Goal: Transaction & Acquisition: Purchase product/service

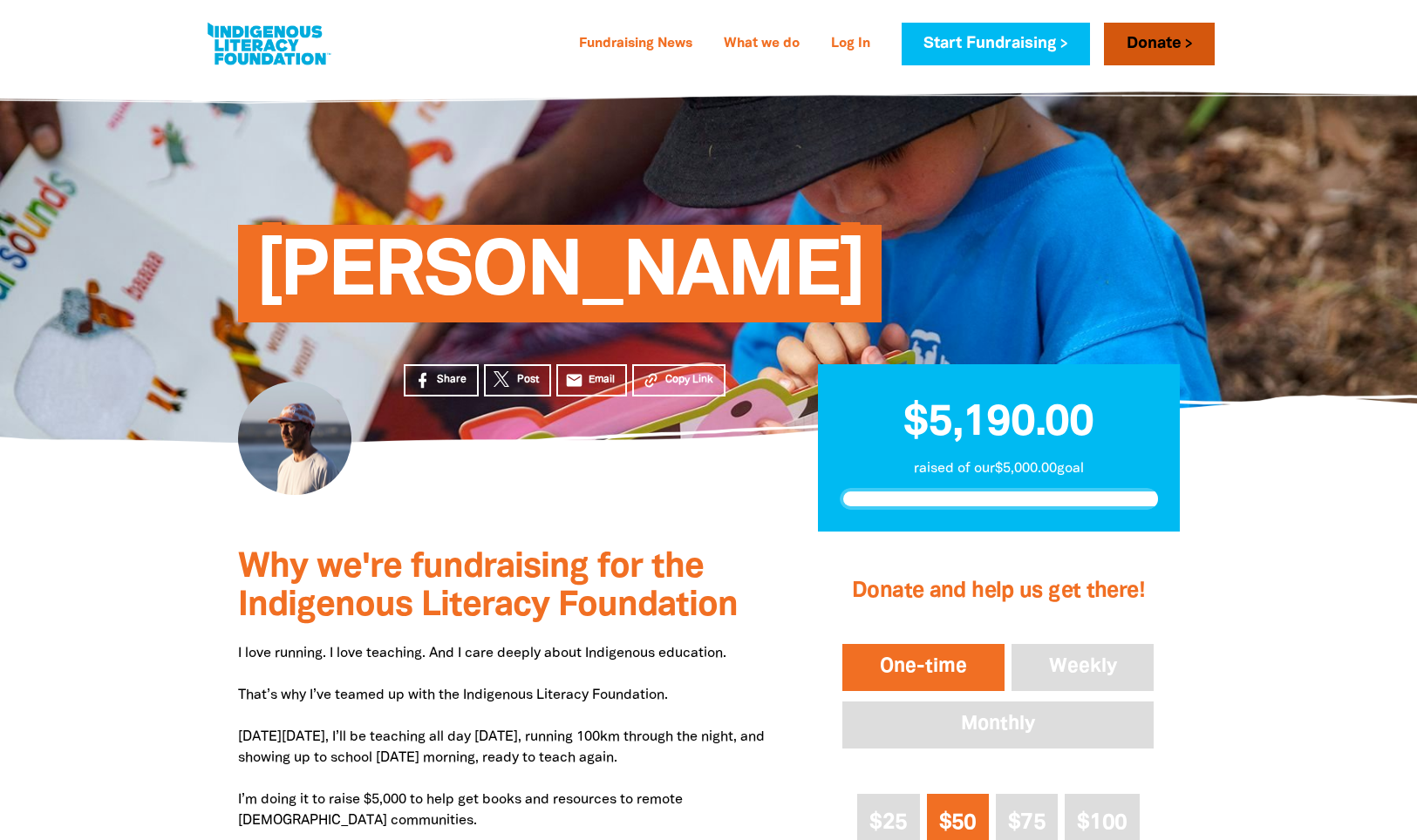
click at [1159, 54] on link "Donate" at bounding box center [1158, 44] width 110 height 43
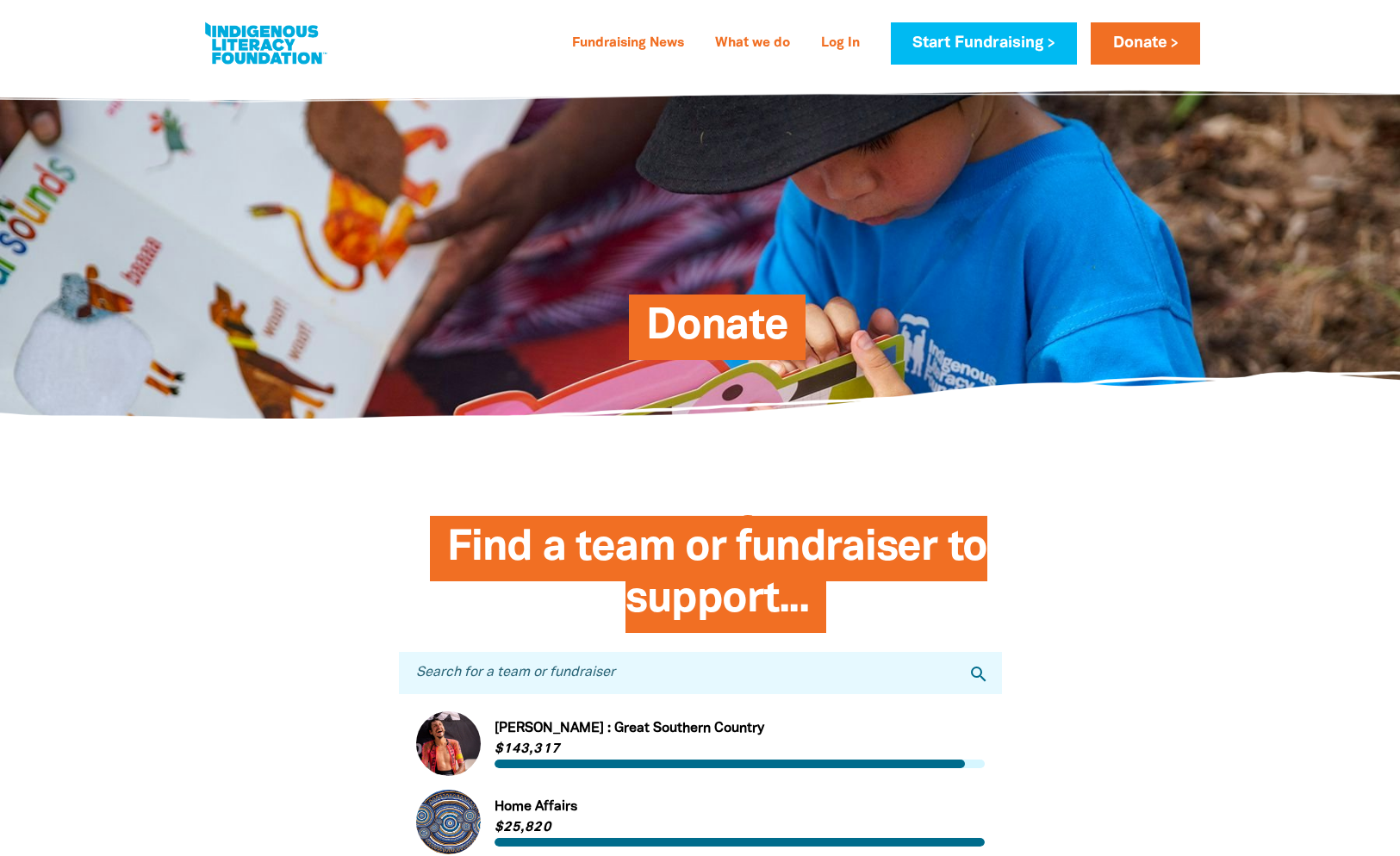
click at [731, 335] on span "Donate" at bounding box center [716, 334] width 142 height 53
click at [736, 323] on span "Donate" at bounding box center [716, 334] width 142 height 53
click at [1137, 42] on link "Donate" at bounding box center [1145, 43] width 109 height 42
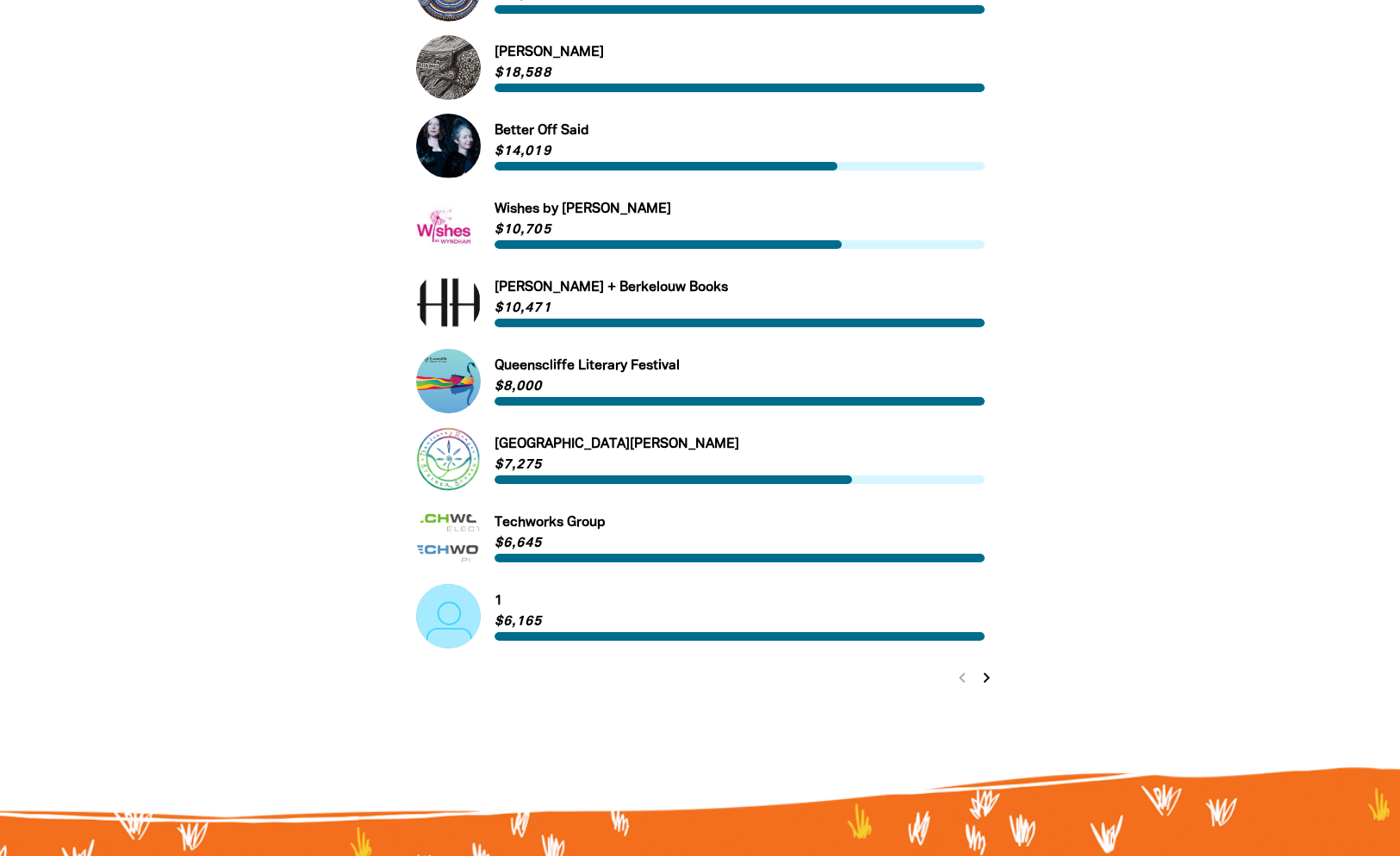
scroll to position [835, 0]
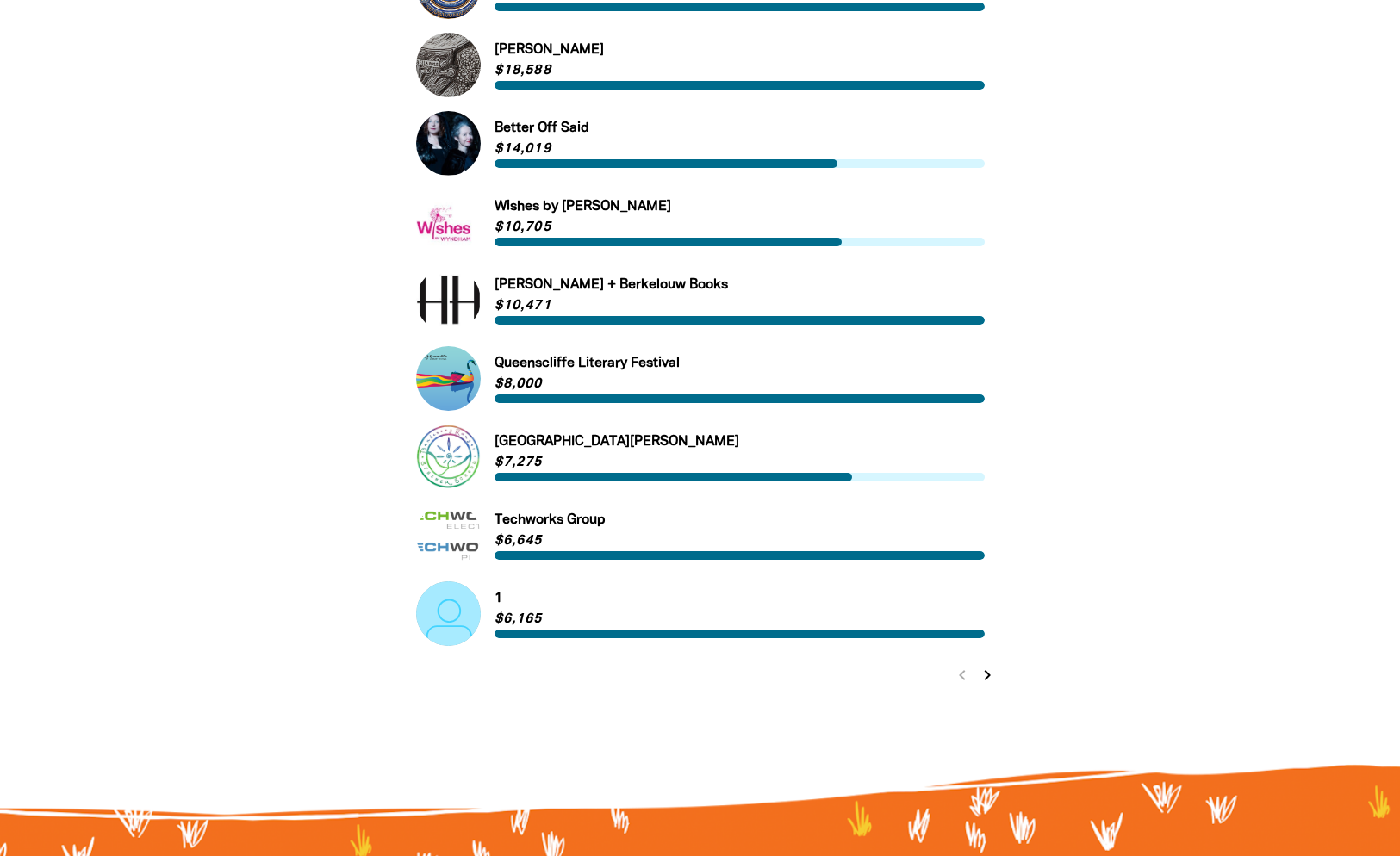
click at [983, 673] on icon "chevron_right" at bounding box center [987, 675] width 21 height 21
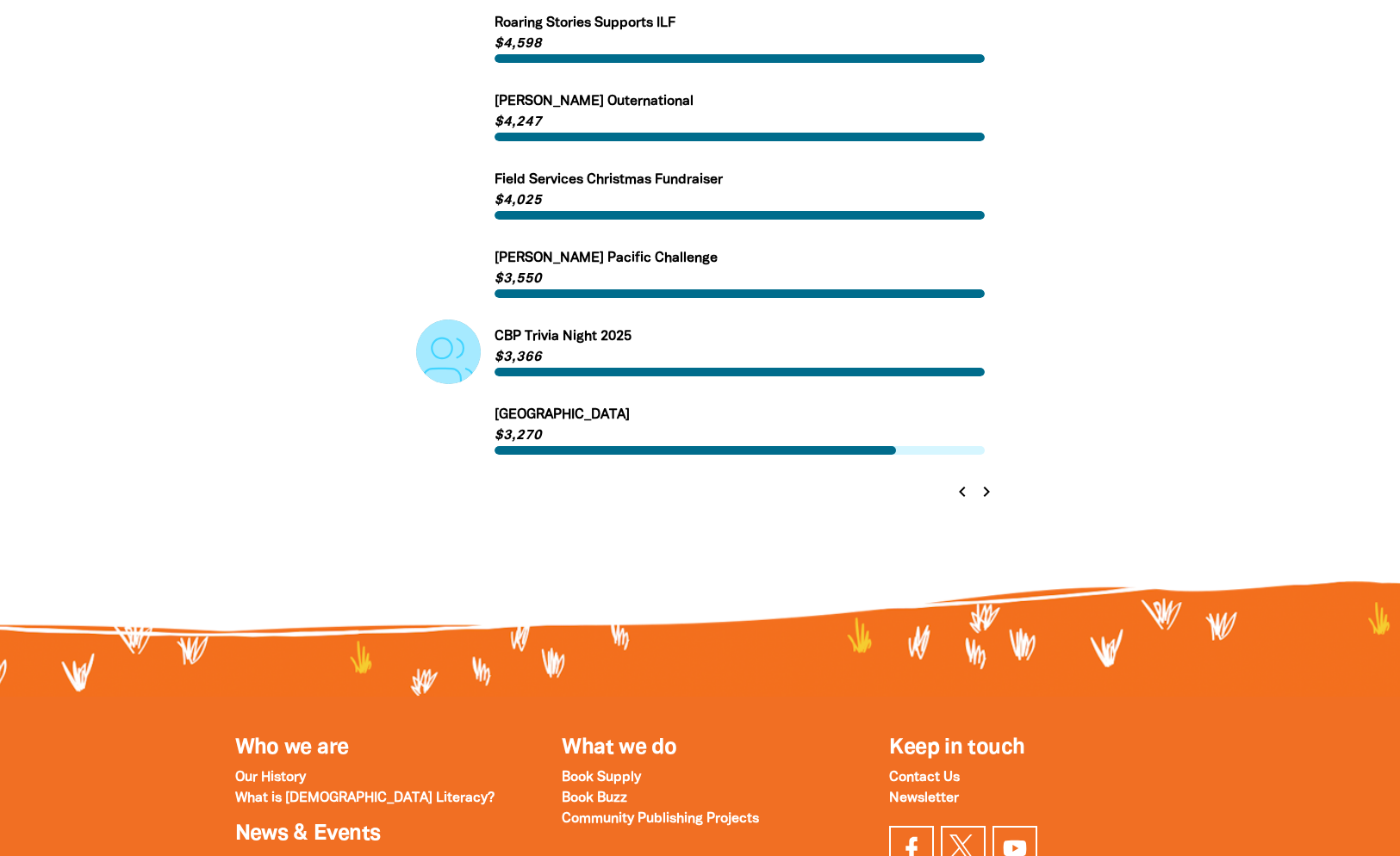
scroll to position [1028, 0]
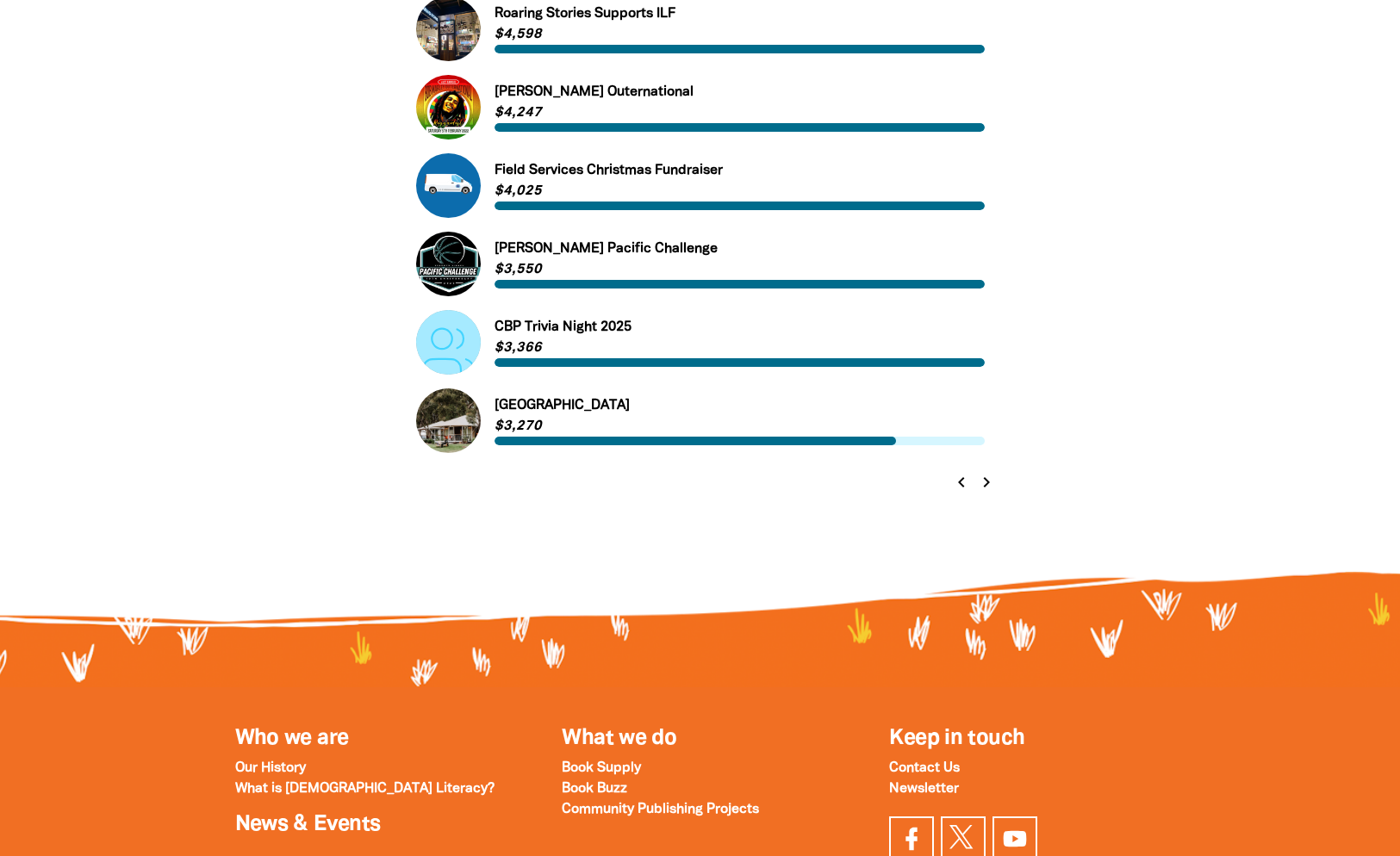
click at [961, 483] on icon "chevron_left" at bounding box center [962, 482] width 21 height 21
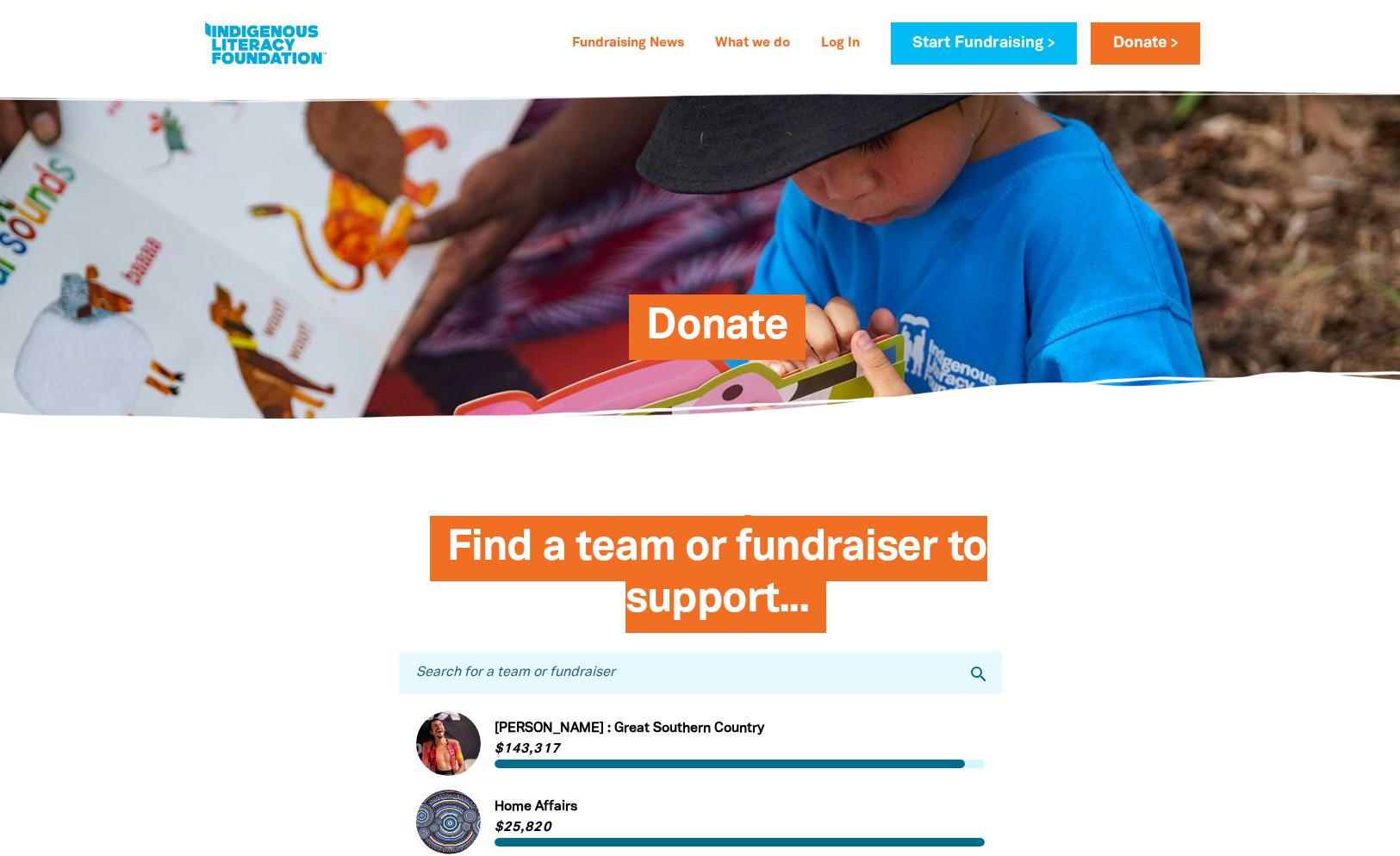
scroll to position [0, 0]
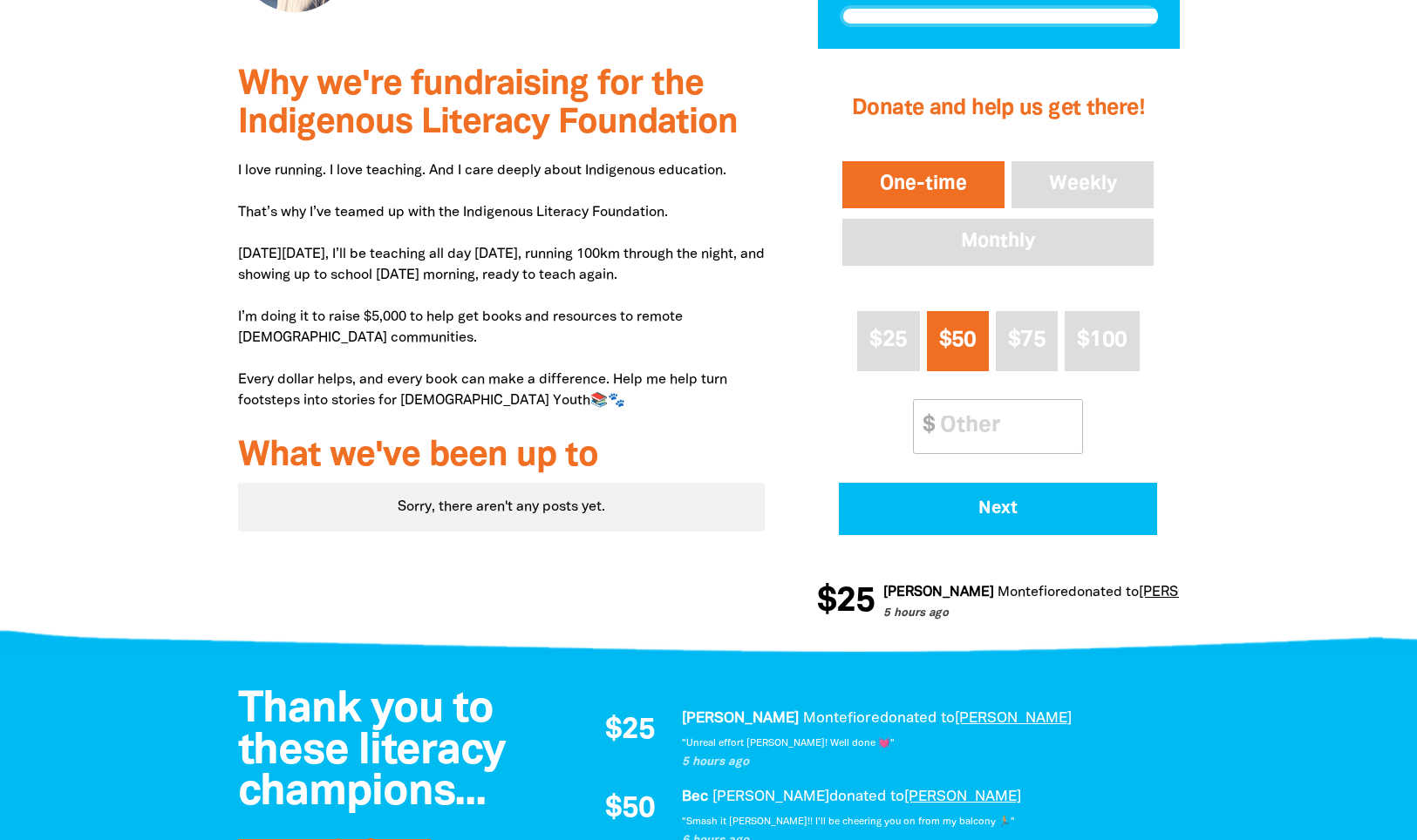
scroll to position [492, 0]
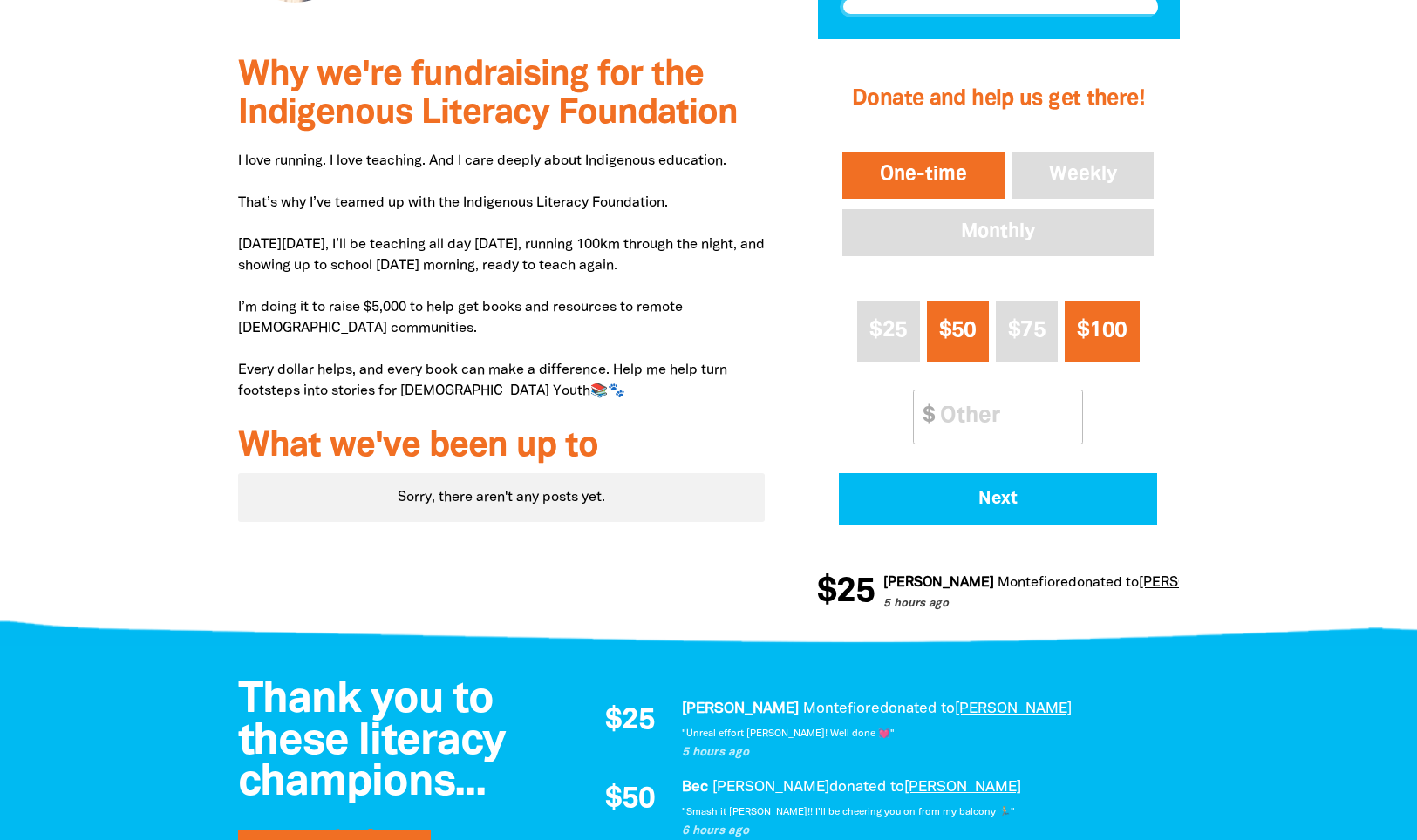
click at [1109, 325] on span "$100" at bounding box center [1101, 331] width 49 height 20
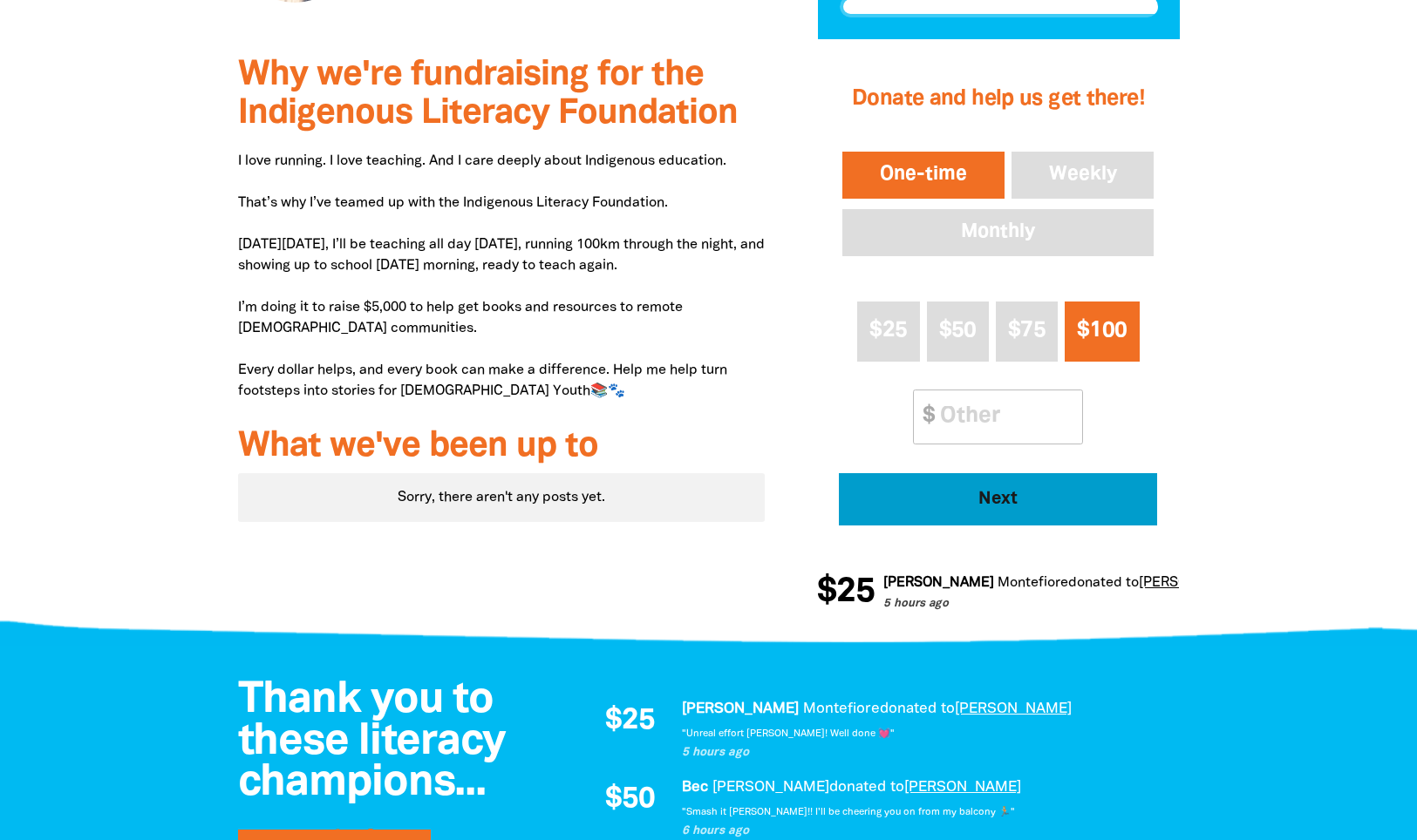
click at [976, 504] on span "Next" at bounding box center [998, 499] width 270 height 17
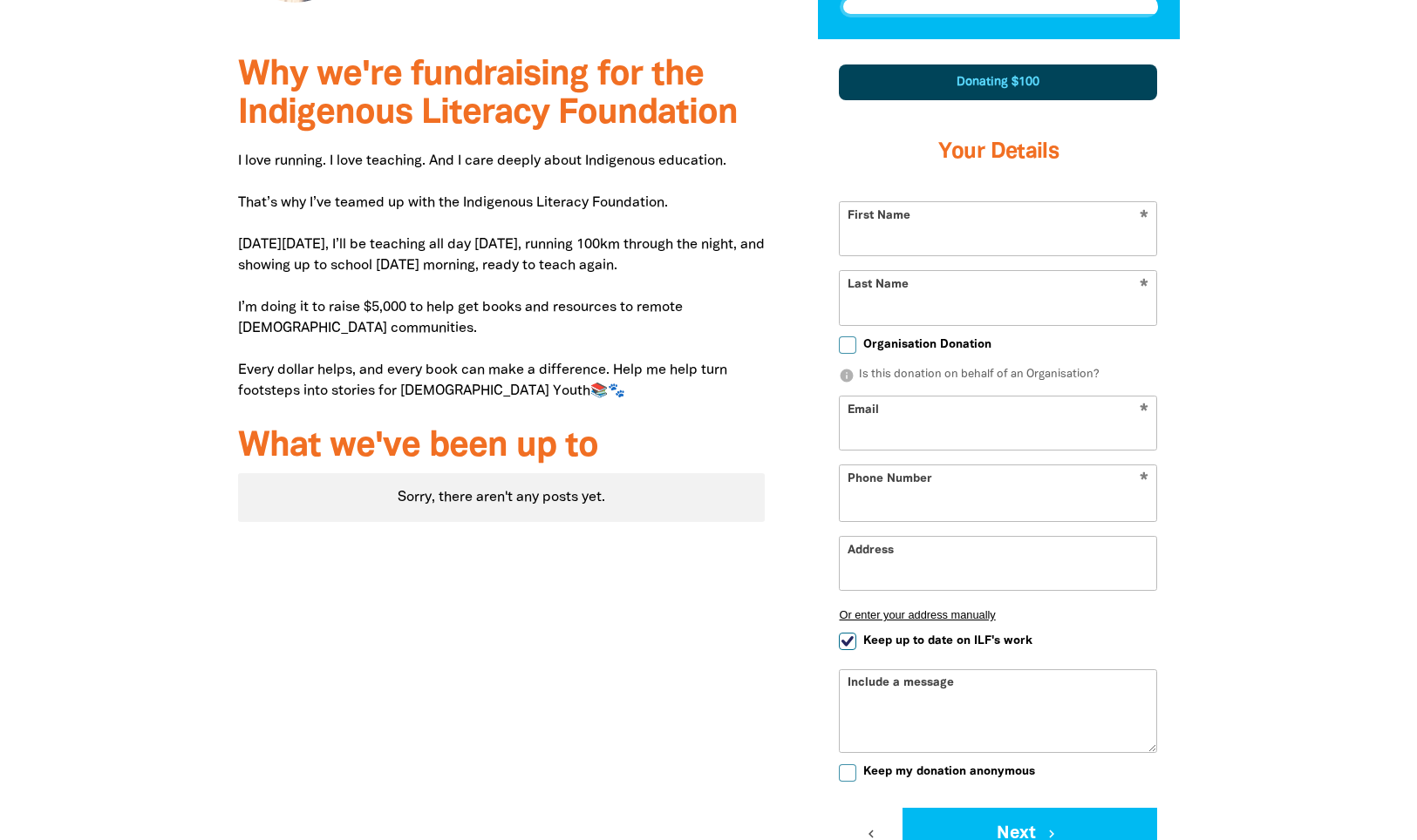
scroll to position [534, 0]
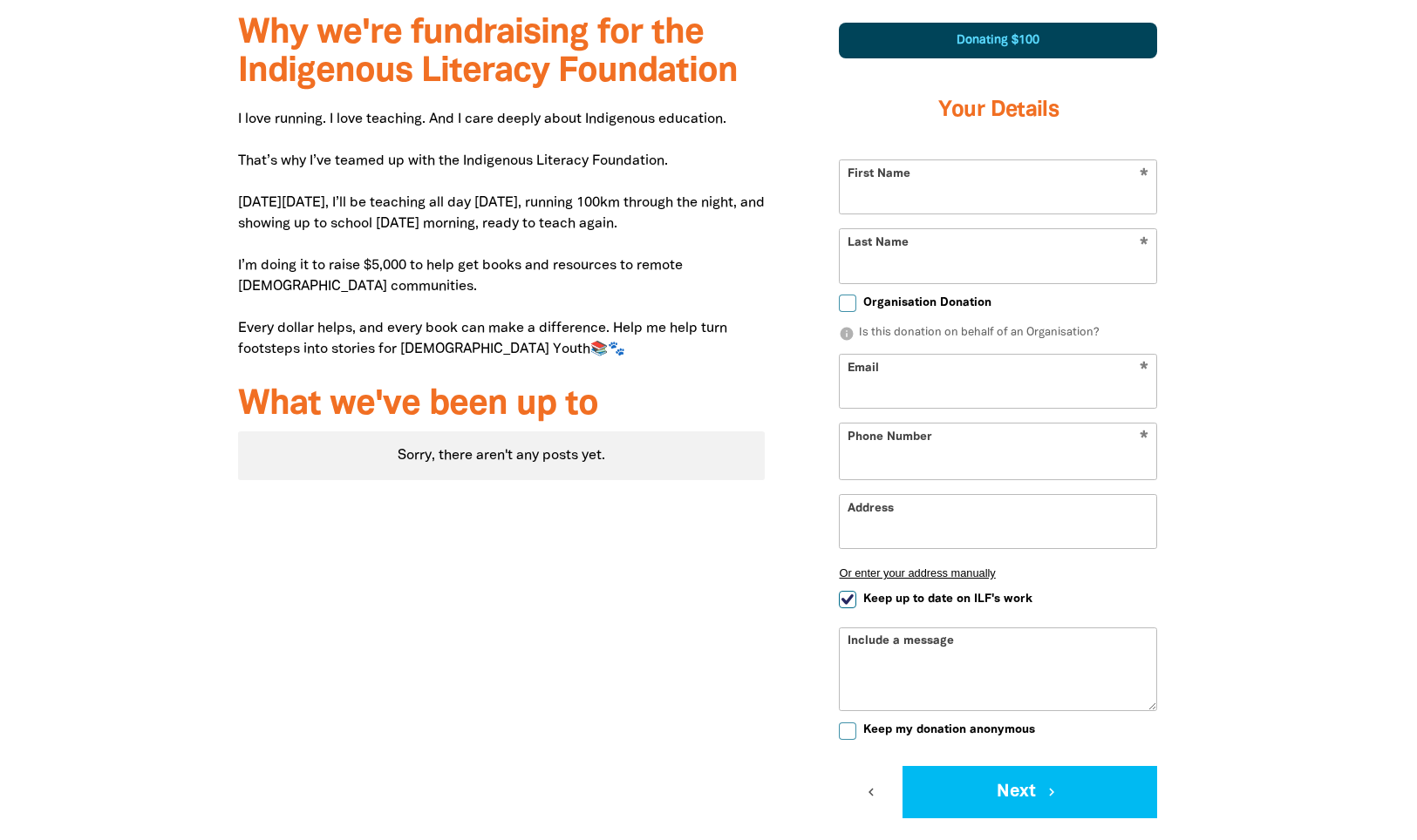
select select "AU"
type input "[PERSON_NAME]"
type input "[EMAIL_ADDRESS][DOMAIN_NAME]"
type input "417210560"
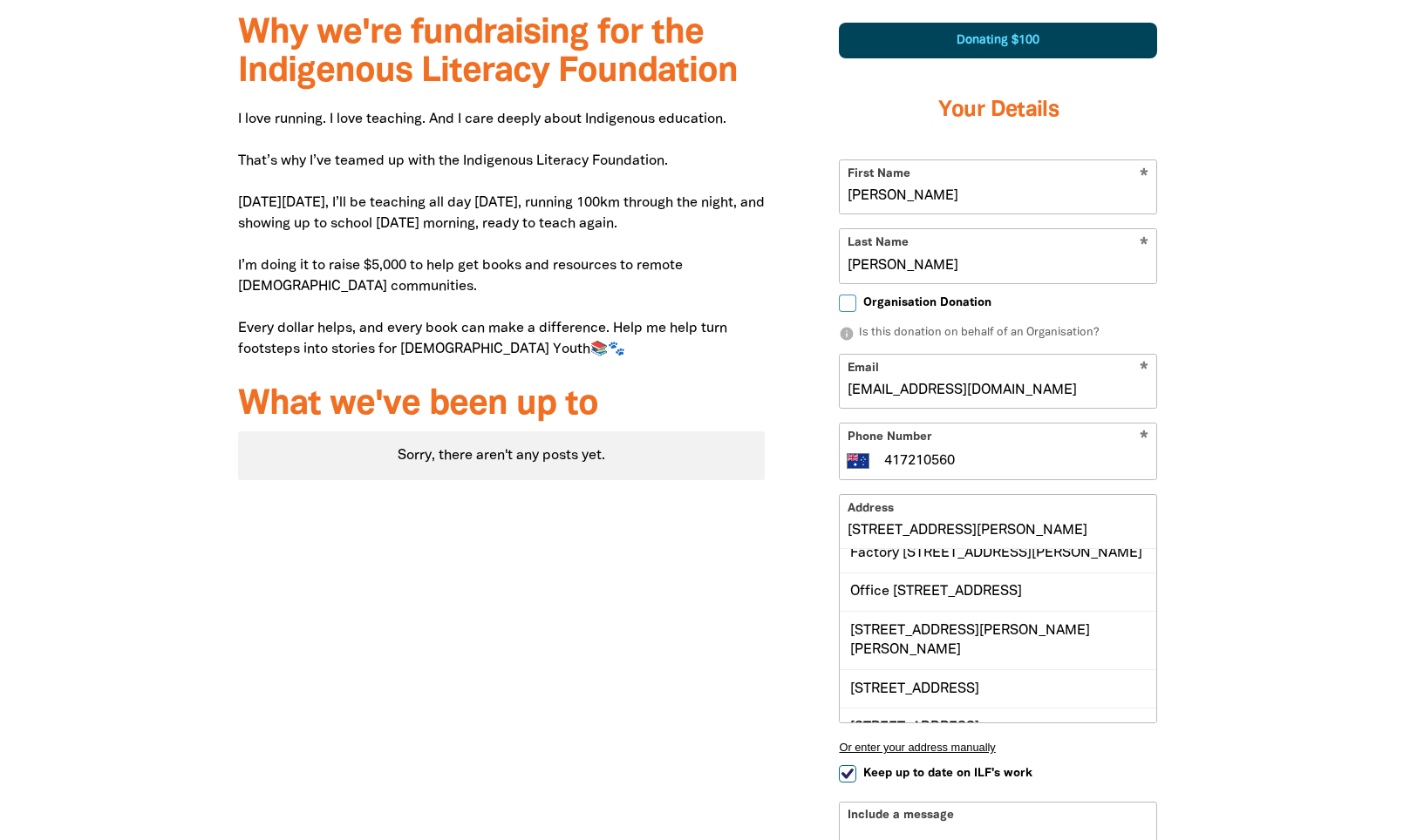
scroll to position [57, 0]
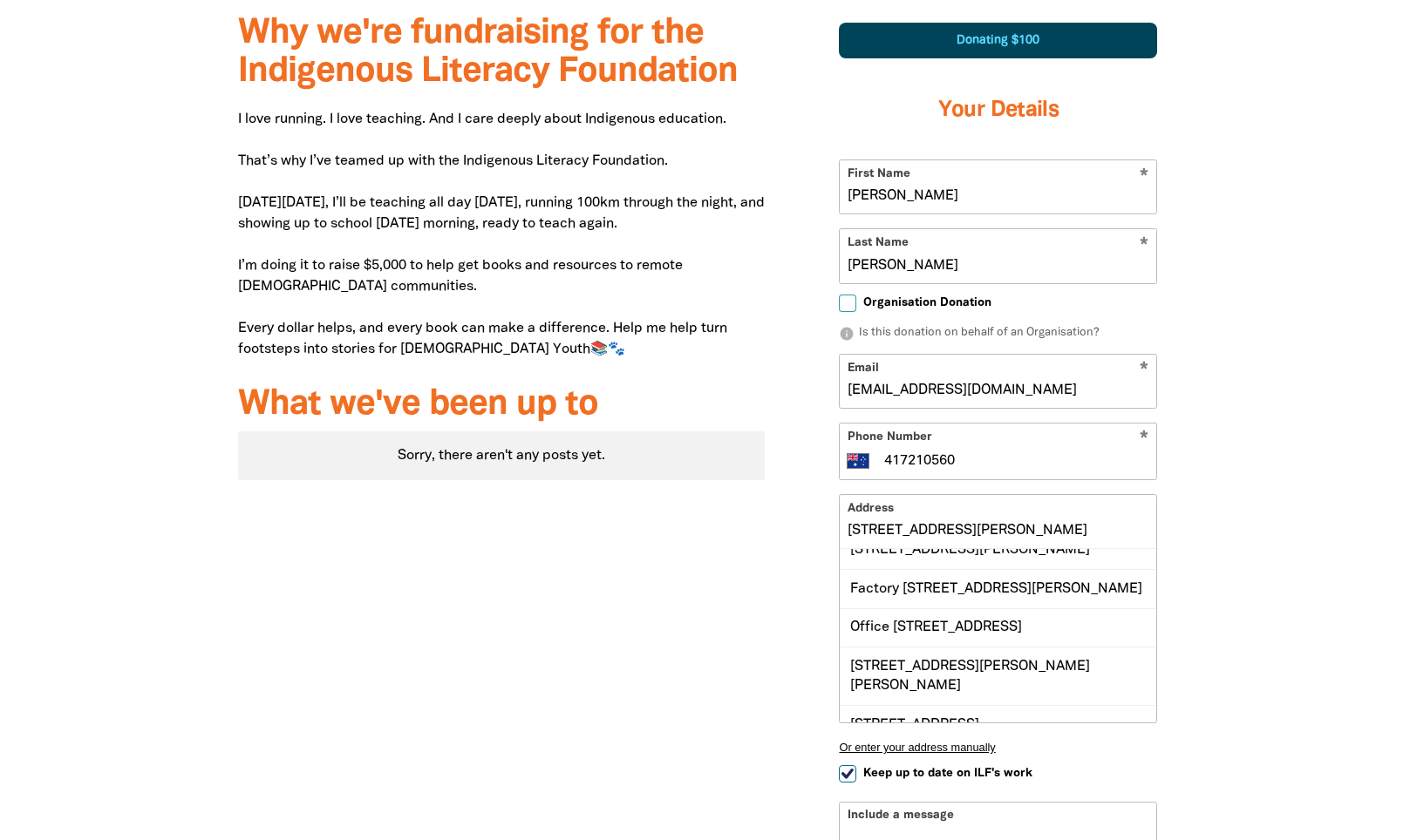
click at [995, 533] on input "[STREET_ADDRESS][PERSON_NAME]" at bounding box center [997, 522] width 316 height 53
type input "1"
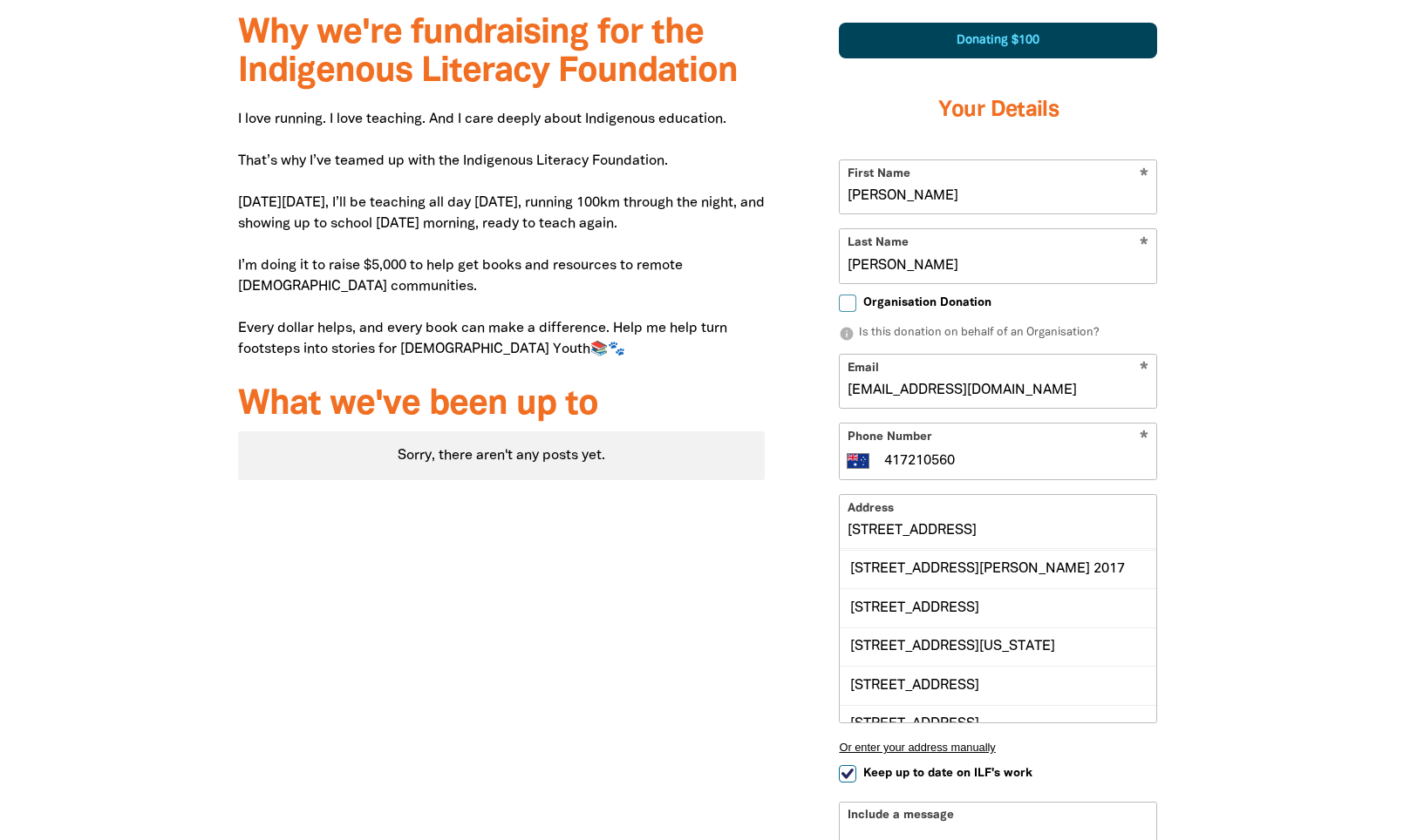
scroll to position [0, 0]
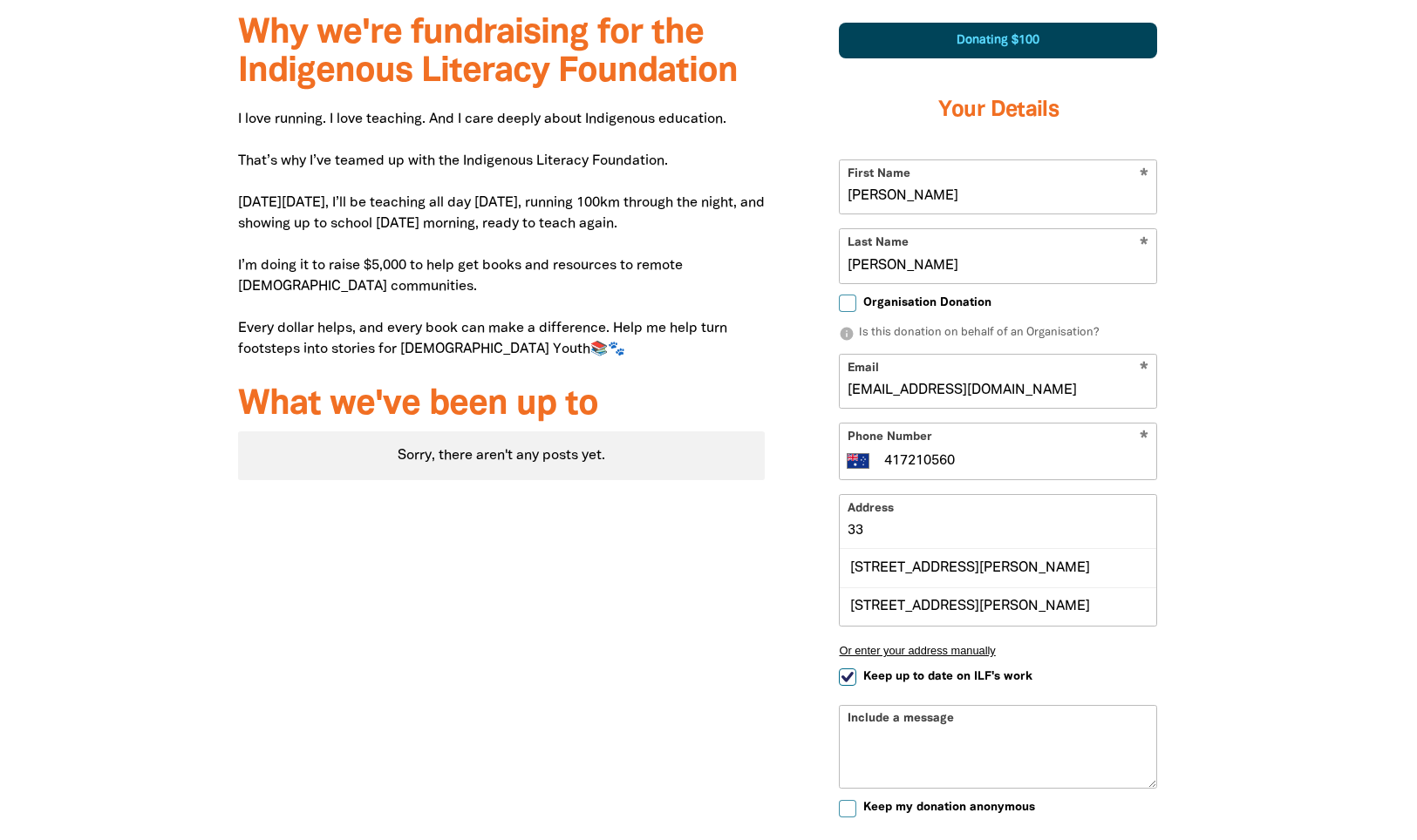
type input "3"
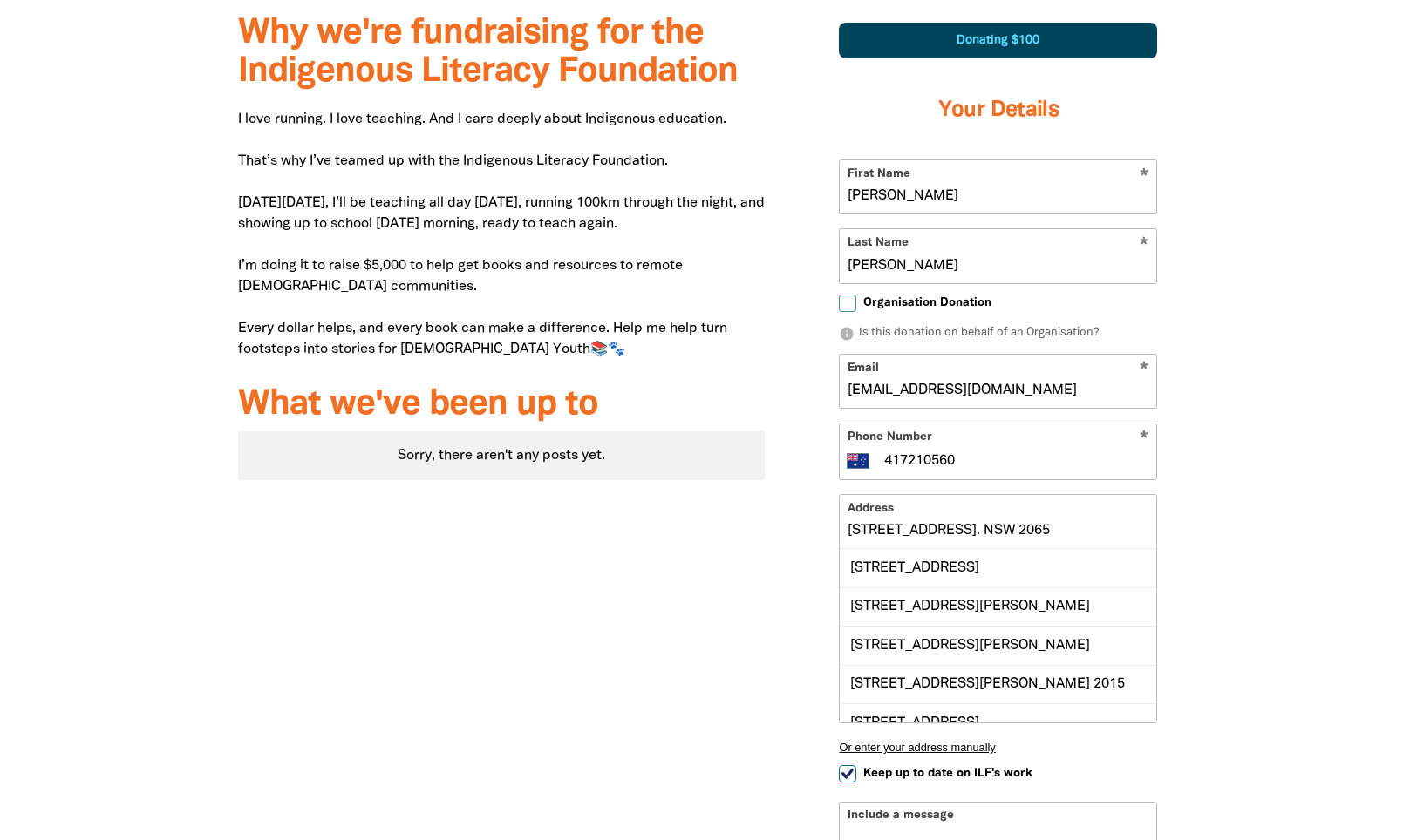
click at [1060, 523] on input "[STREET_ADDRESS]. NSW 2065" at bounding box center [997, 522] width 316 height 53
click at [1096, 530] on input "[STREET_ADDRESS]. NSW 2065" at bounding box center [997, 522] width 316 height 53
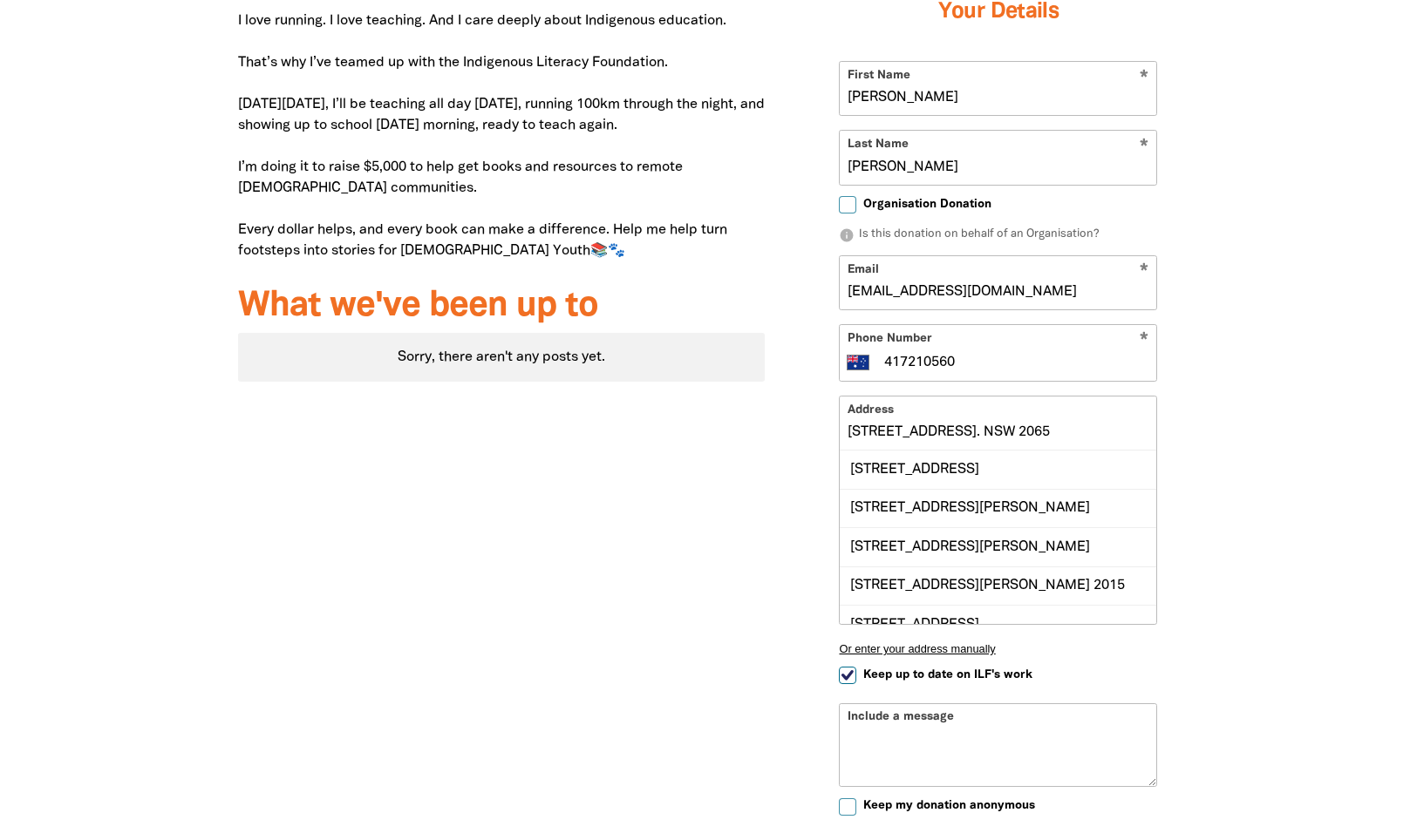
scroll to position [623, 0]
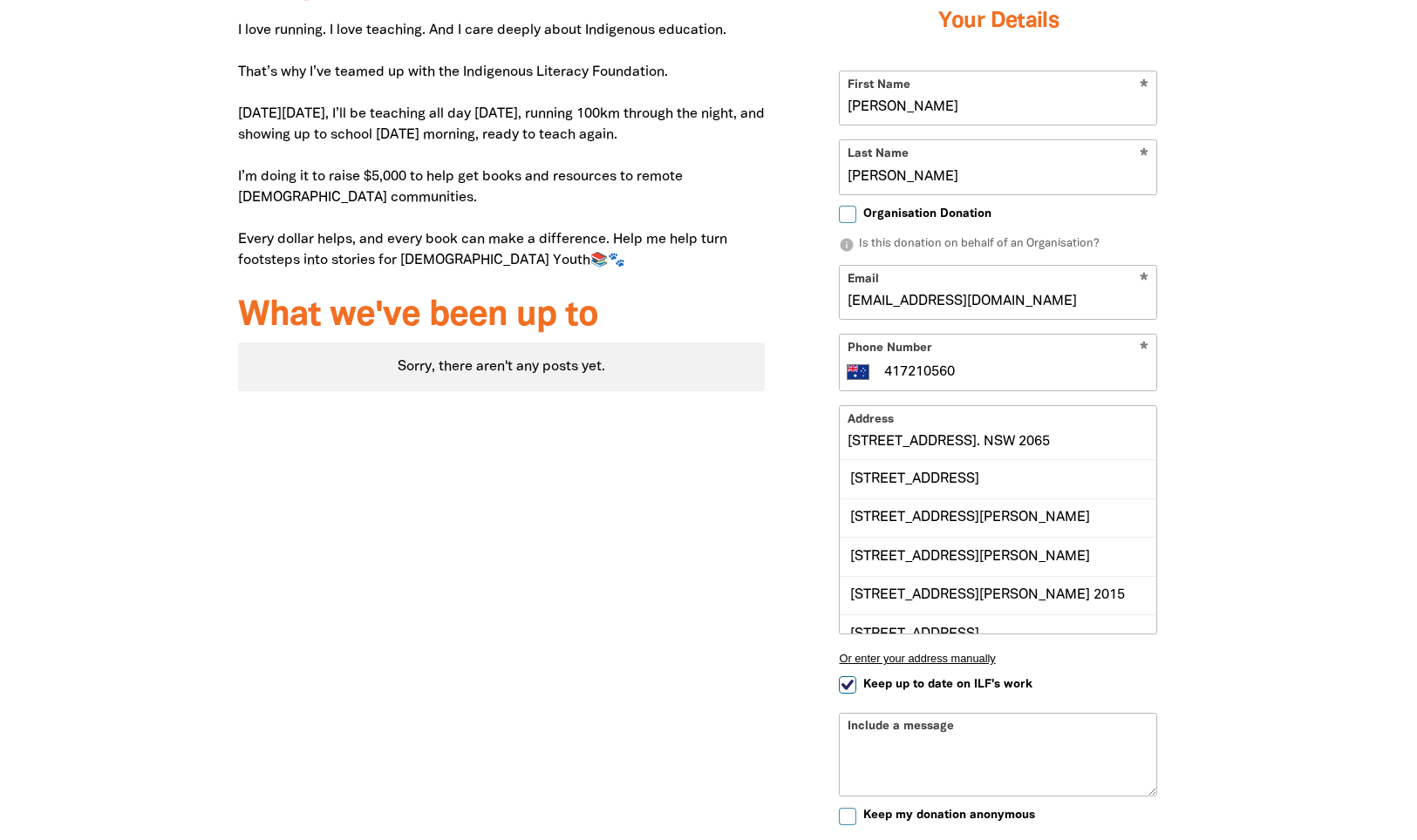
click at [1147, 446] on input "[STREET_ADDRESS]. NSW 2065" at bounding box center [997, 432] width 316 height 53
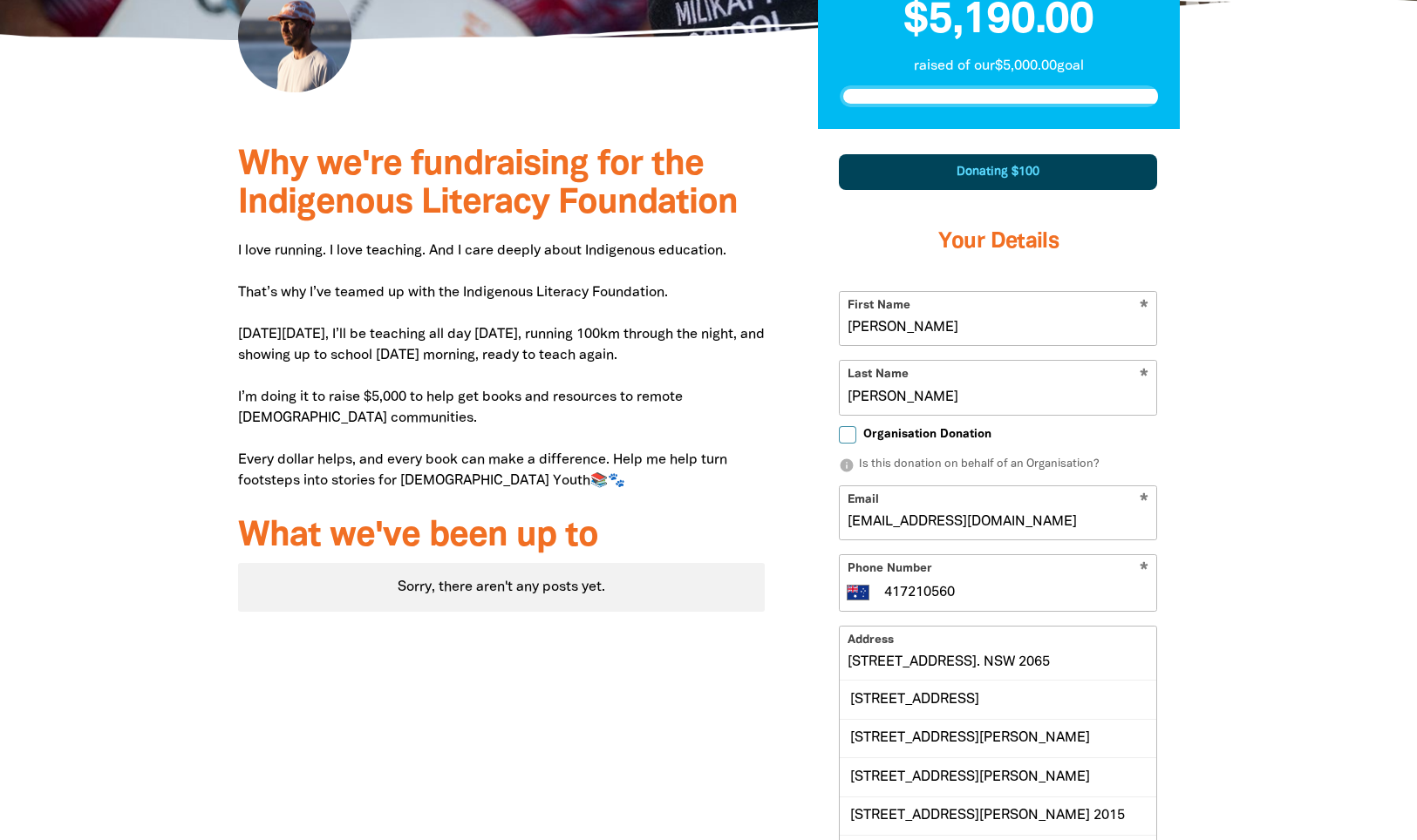
scroll to position [404, 0]
type input "[STREET_ADDRESS]. NSW 2065"
click at [1008, 449] on div "Organisation Donation info Is this donation on behalf of an Organisation?" at bounding box center [998, 450] width 318 height 45
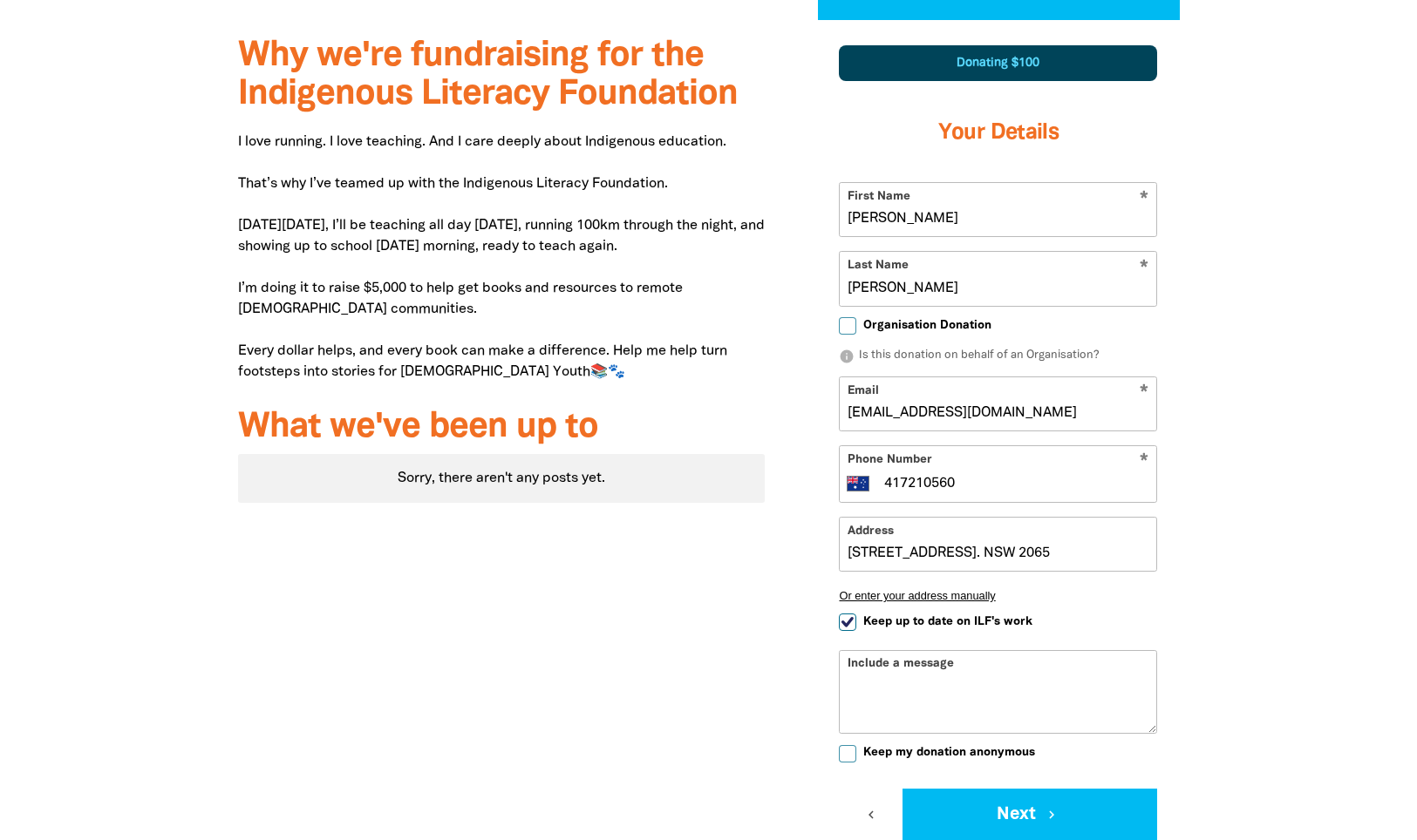
scroll to position [515, 0]
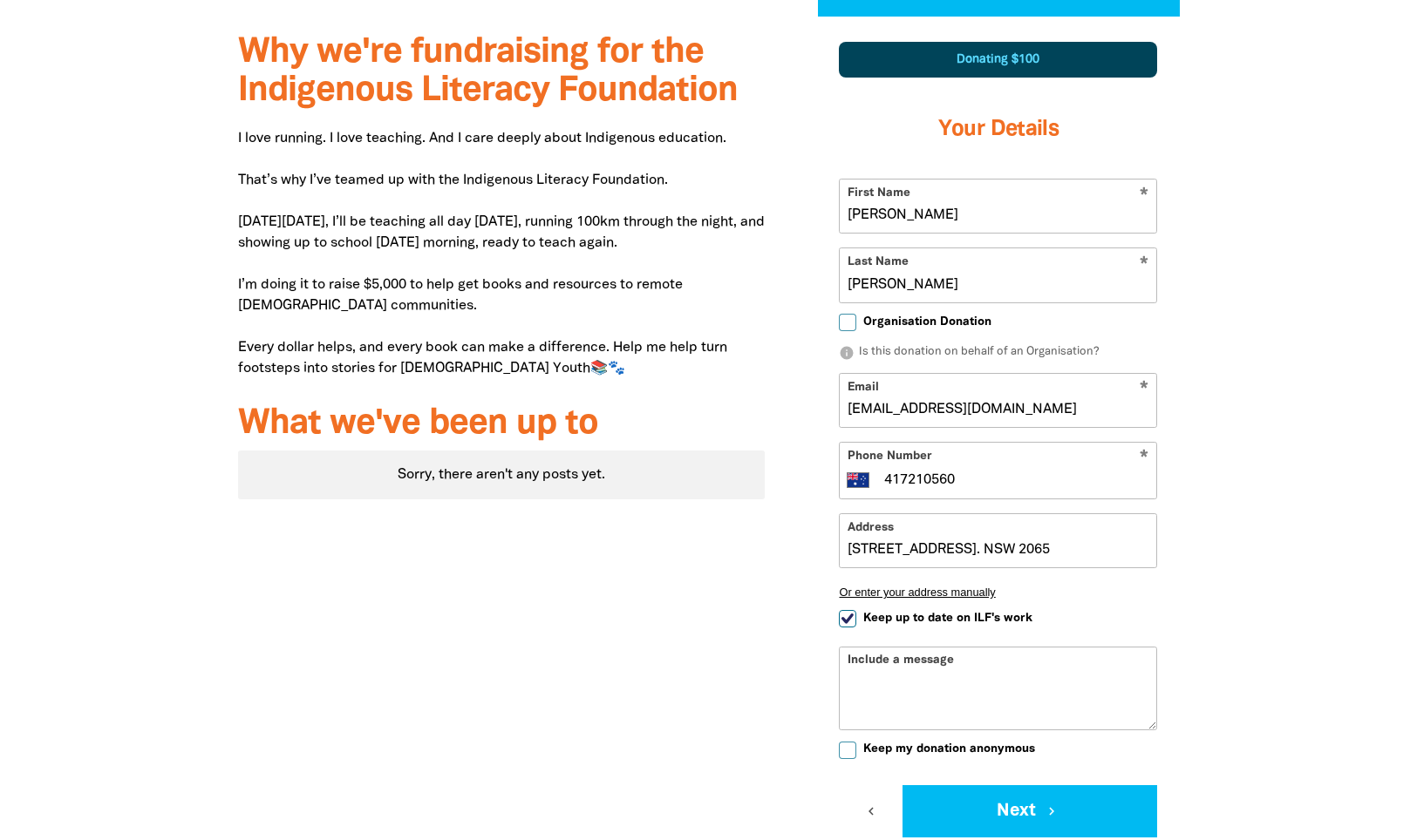
click at [847, 621] on input "Keep up to date on ILF's work" at bounding box center [848, 619] width 17 height 17
checkbox input "false"
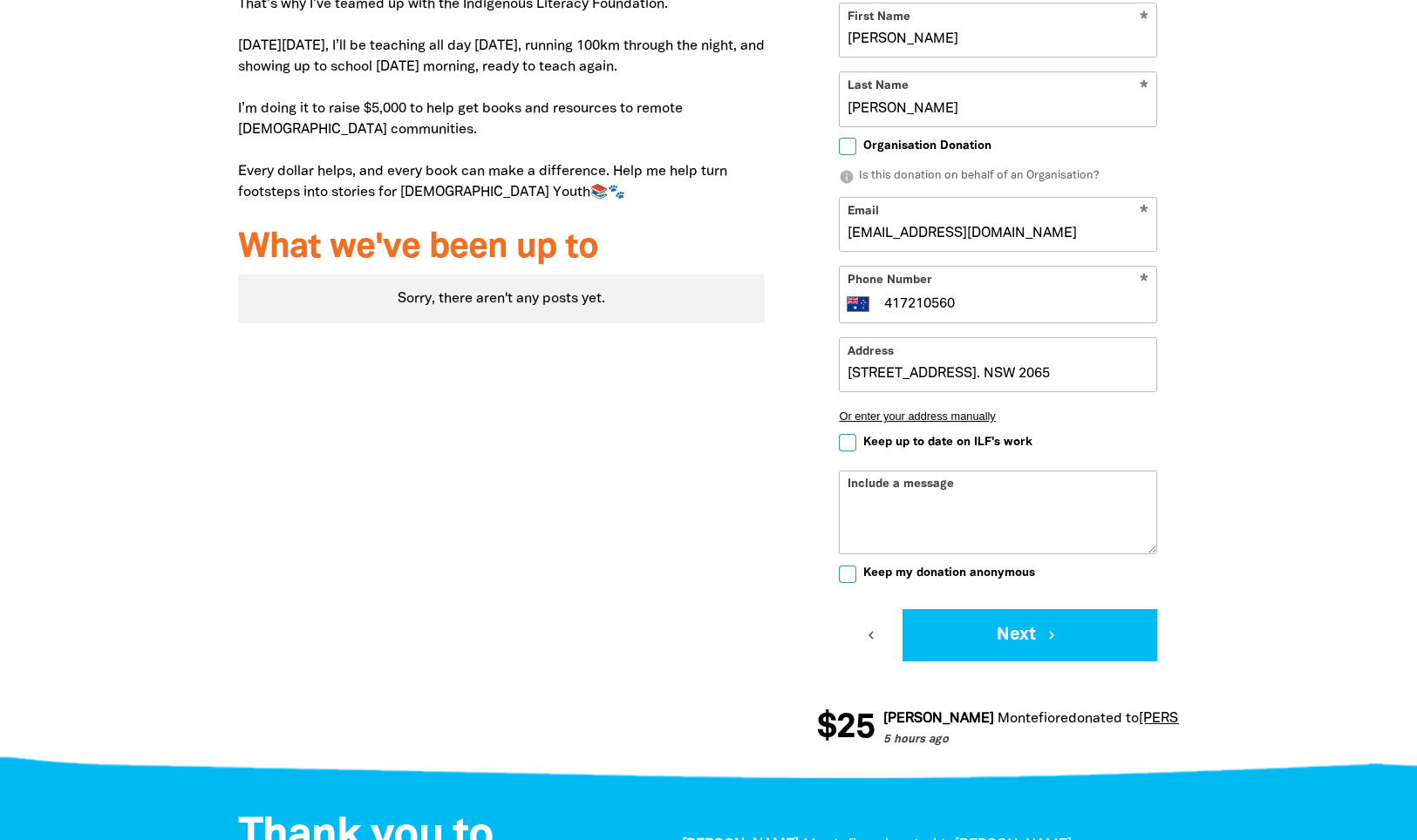
scroll to position [712, 0]
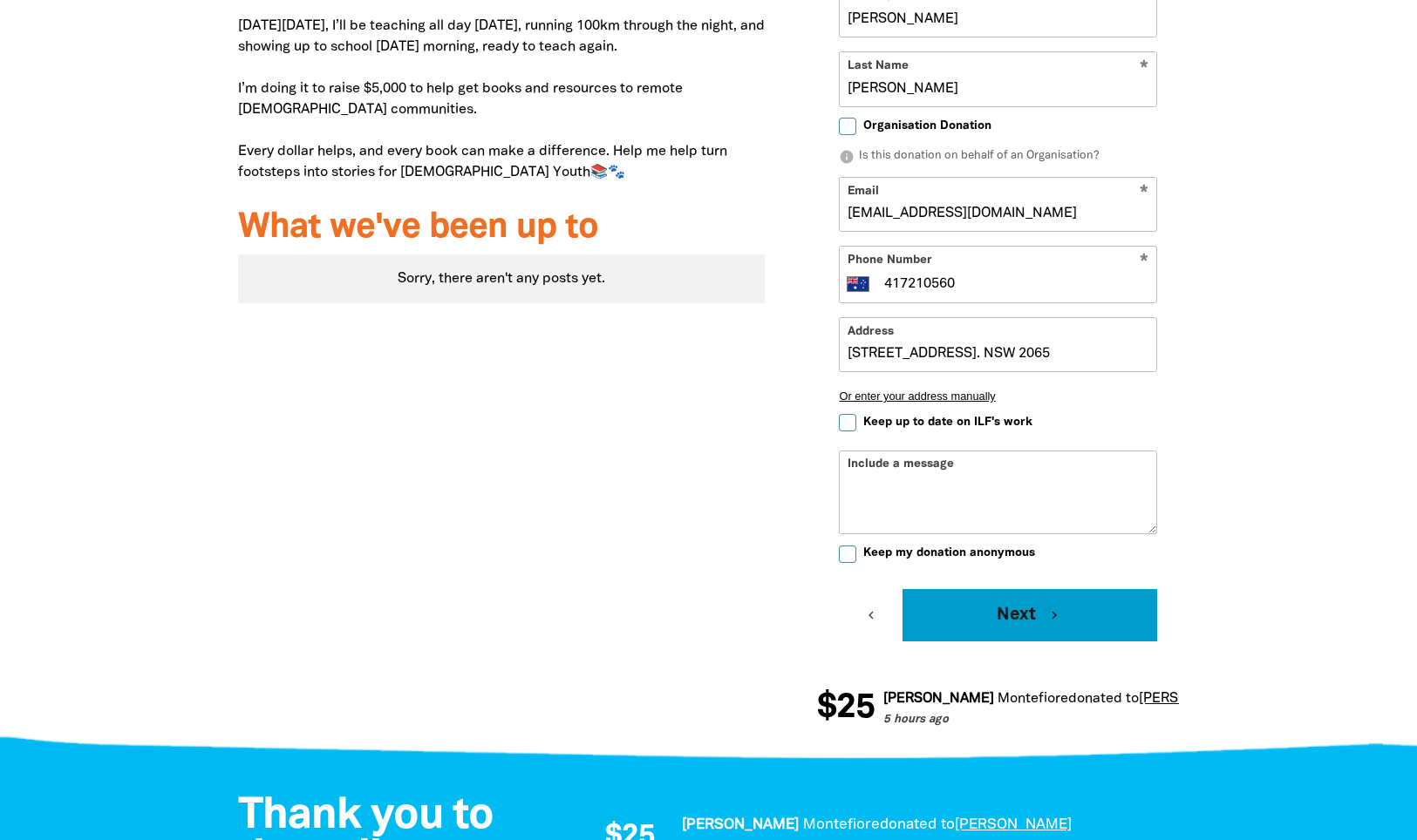
click at [1021, 620] on button "Next chevron_right" at bounding box center [1029, 615] width 255 height 52
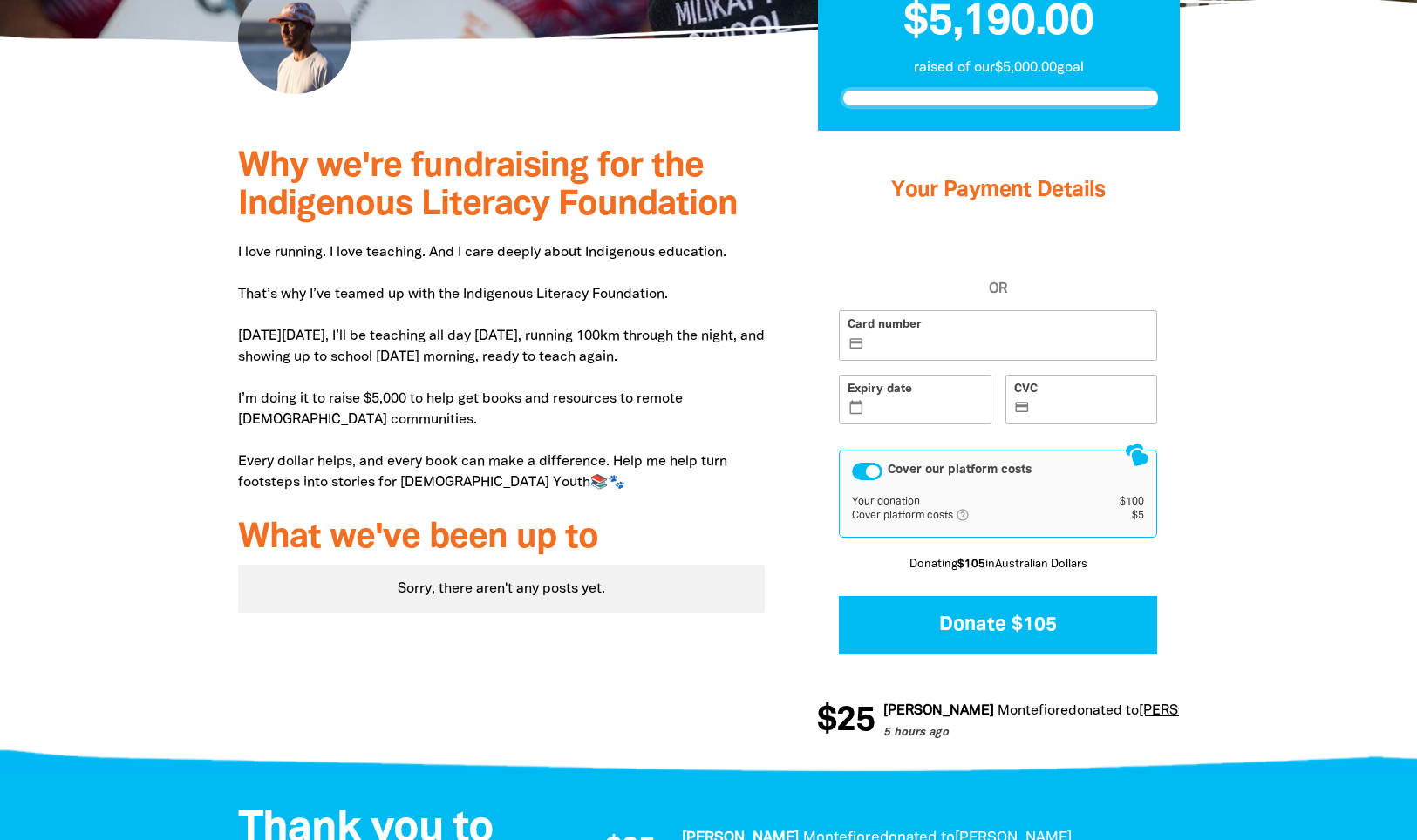
scroll to position [386, 0]
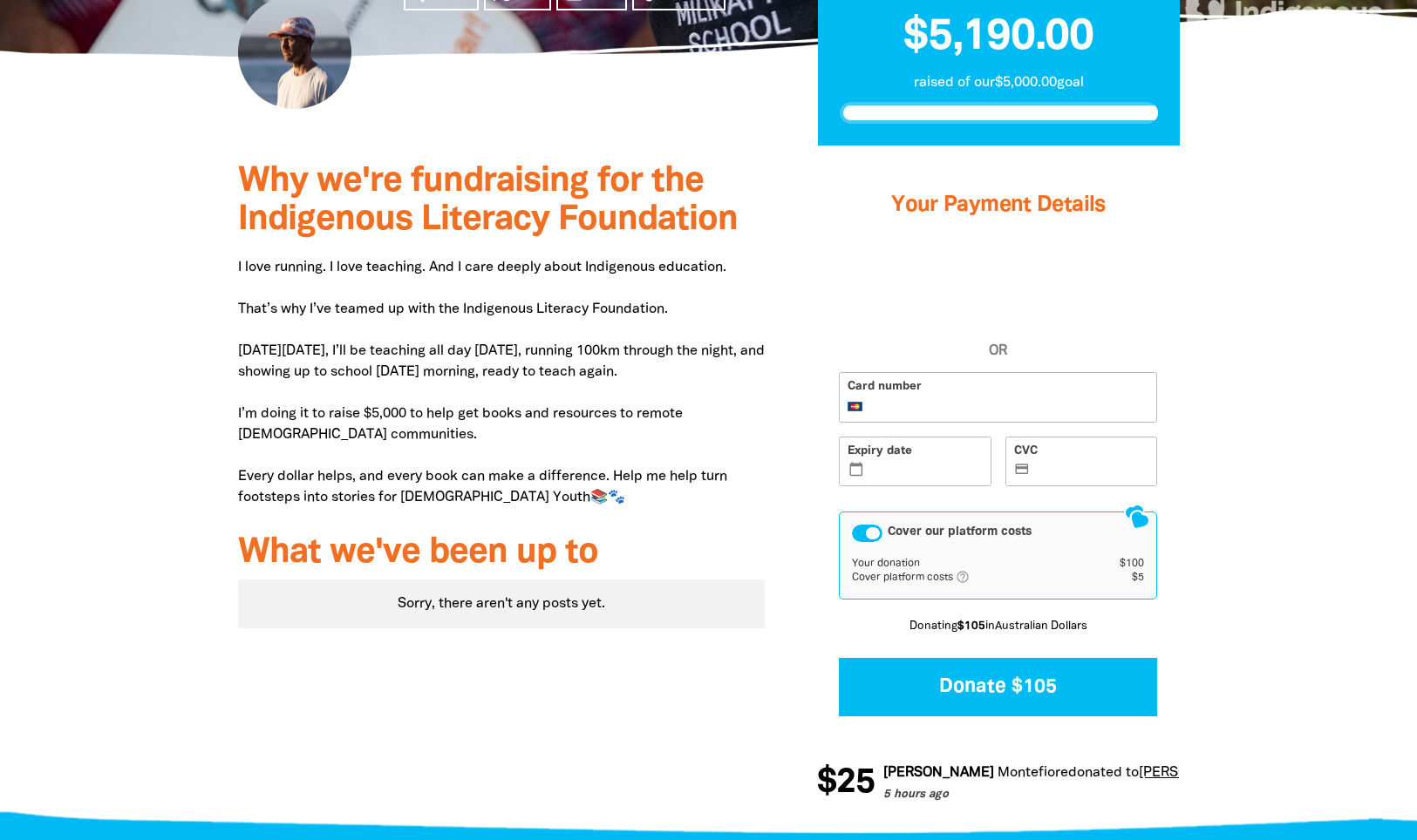
click at [929, 462] on label "Expiry date calendar_today" at bounding box center [915, 462] width 153 height 50
click at [929, 463] on input "Expiry date calendar_today" at bounding box center [925, 463] width 115 height 1
click at [929, 462] on label "Expiry date calendar_today" at bounding box center [915, 462] width 153 height 50
click at [929, 463] on input "Expiry date calendar_today" at bounding box center [925, 463] width 115 height 1
click at [929, 462] on label "Expiry date calendar_today" at bounding box center [915, 462] width 153 height 50
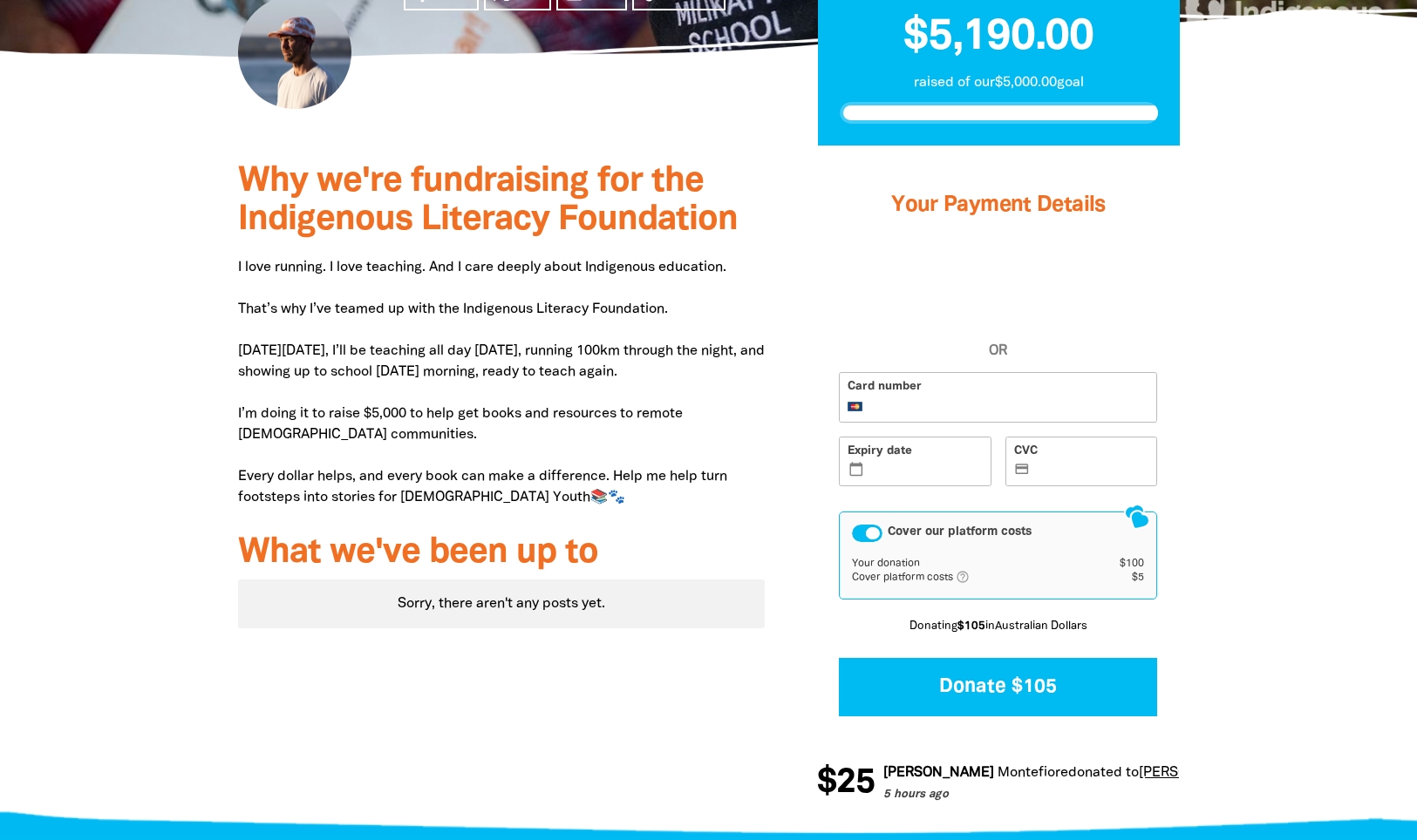
click at [929, 463] on input "Expiry date calendar_today" at bounding box center [925, 463] width 115 height 1
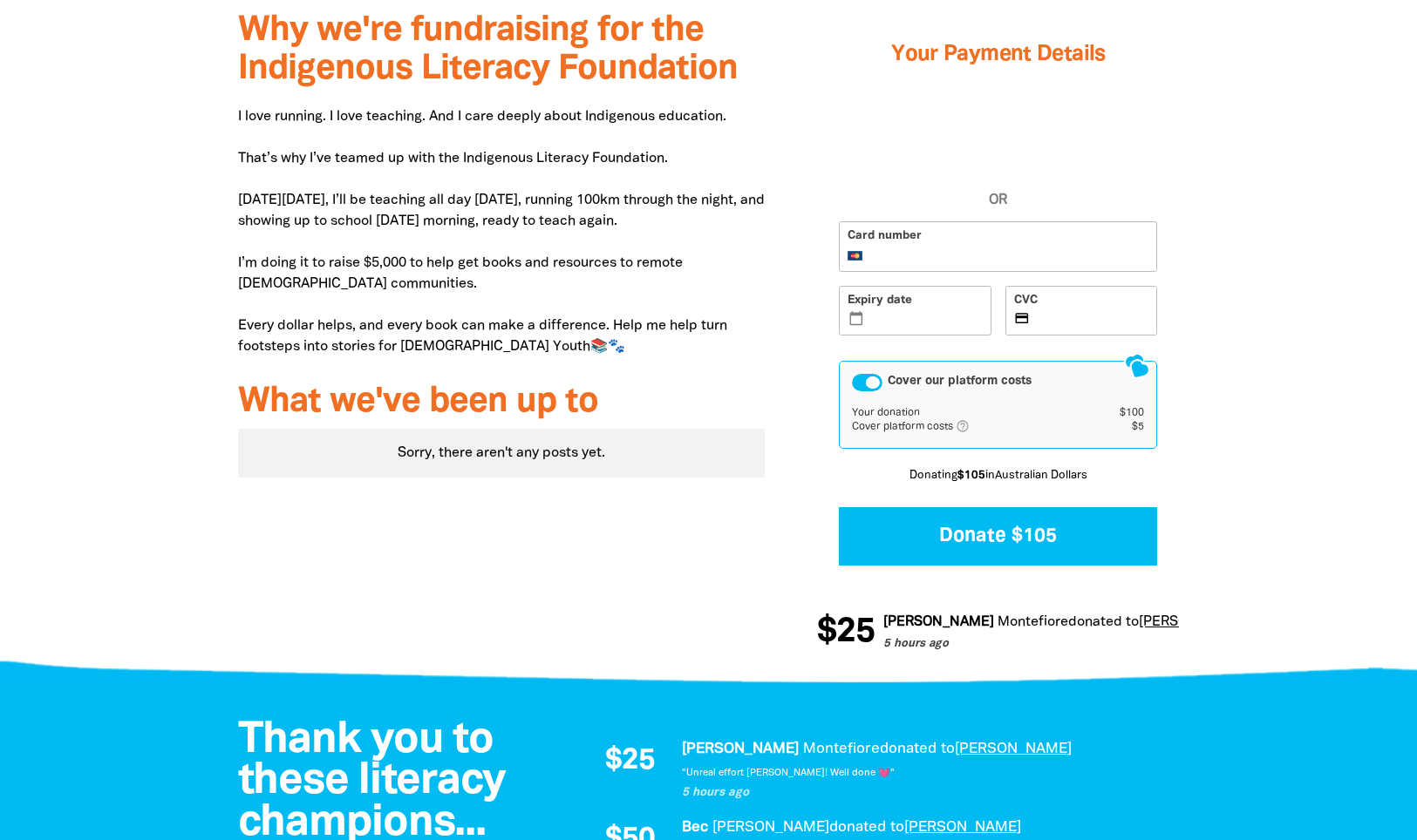
scroll to position [544, 0]
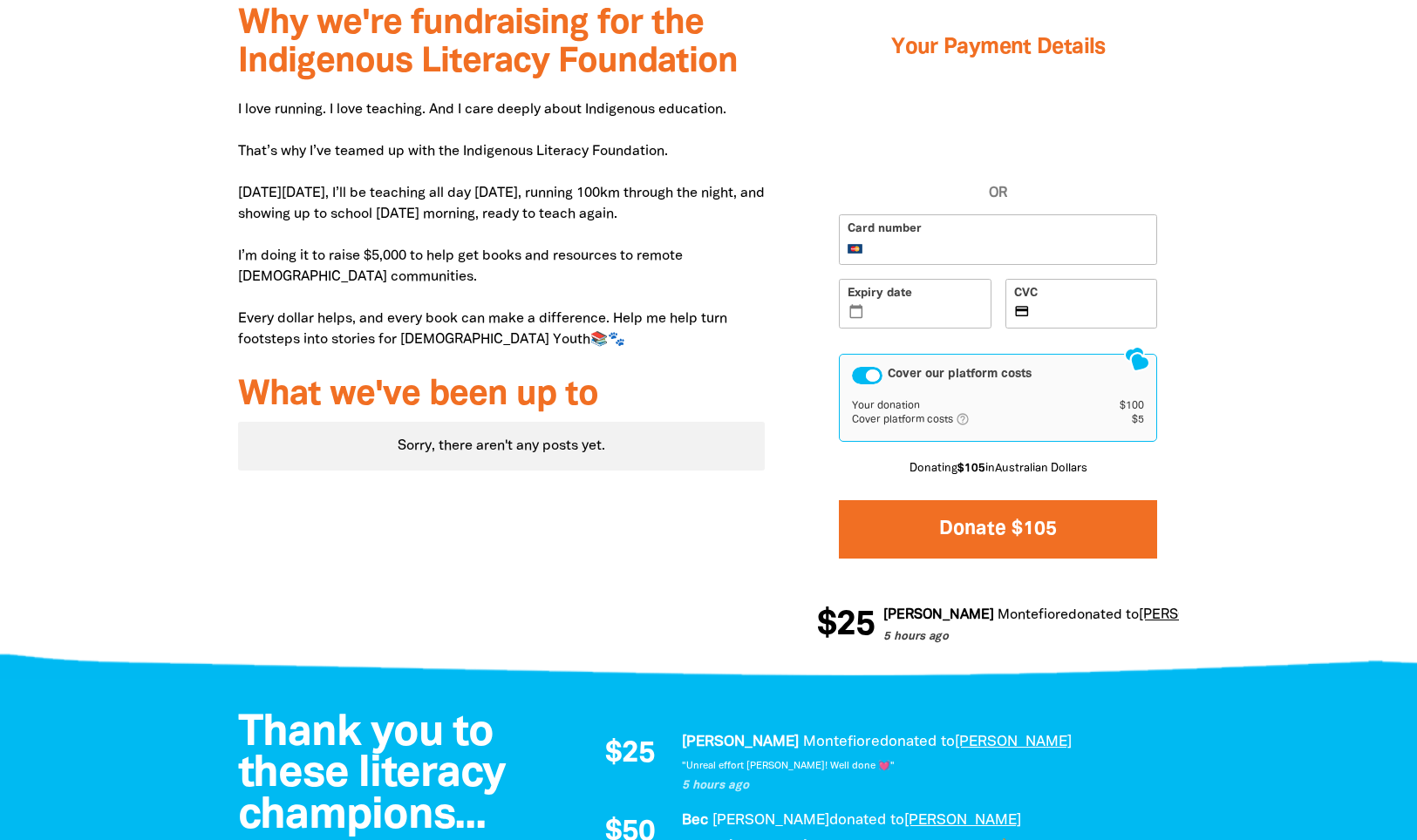
click at [1010, 530] on button "Donate $105" at bounding box center [998, 529] width 318 height 58
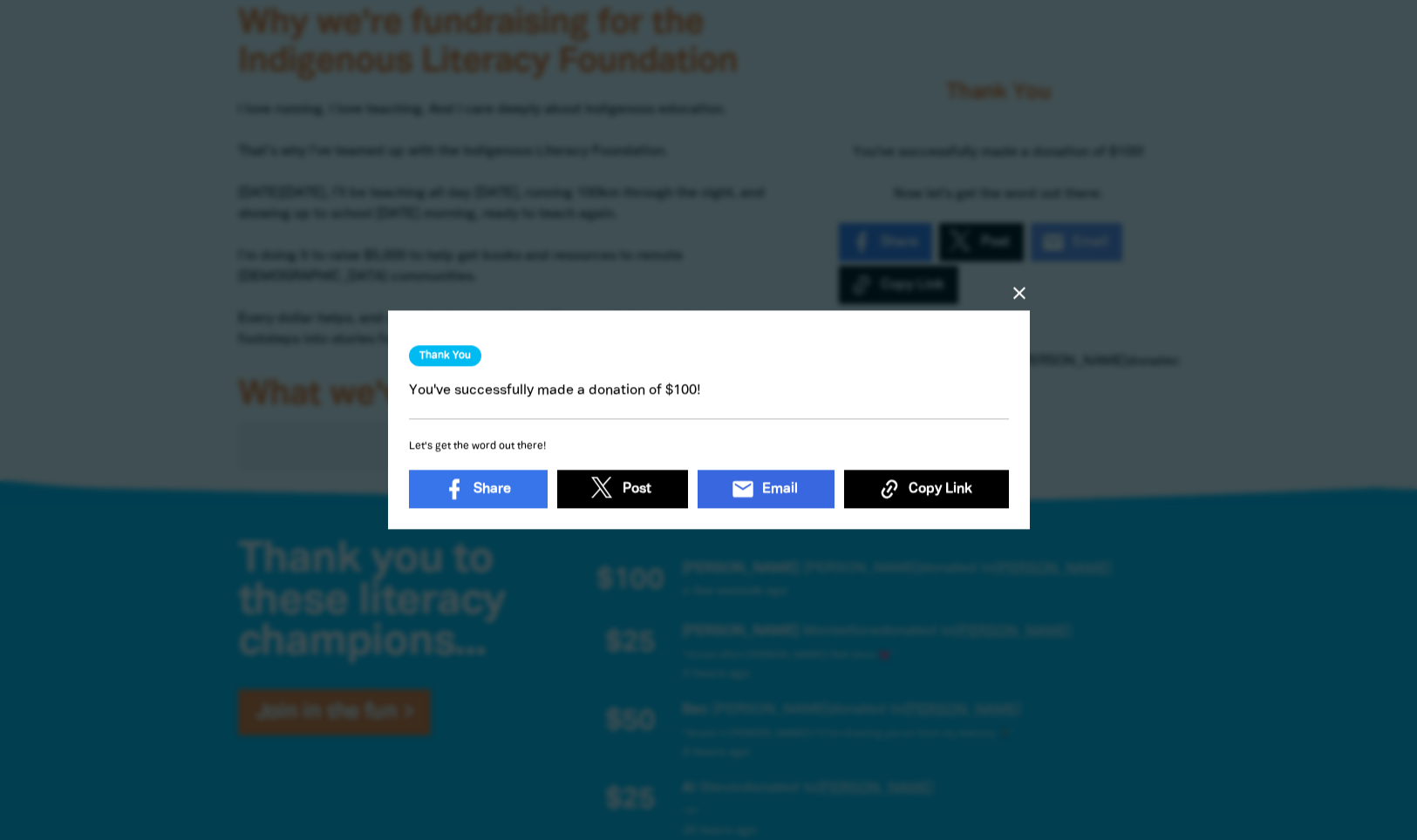
click at [792, 484] on span "Email" at bounding box center [779, 489] width 36 height 21
click at [1018, 300] on icon "close" at bounding box center [1019, 294] width 21 height 21
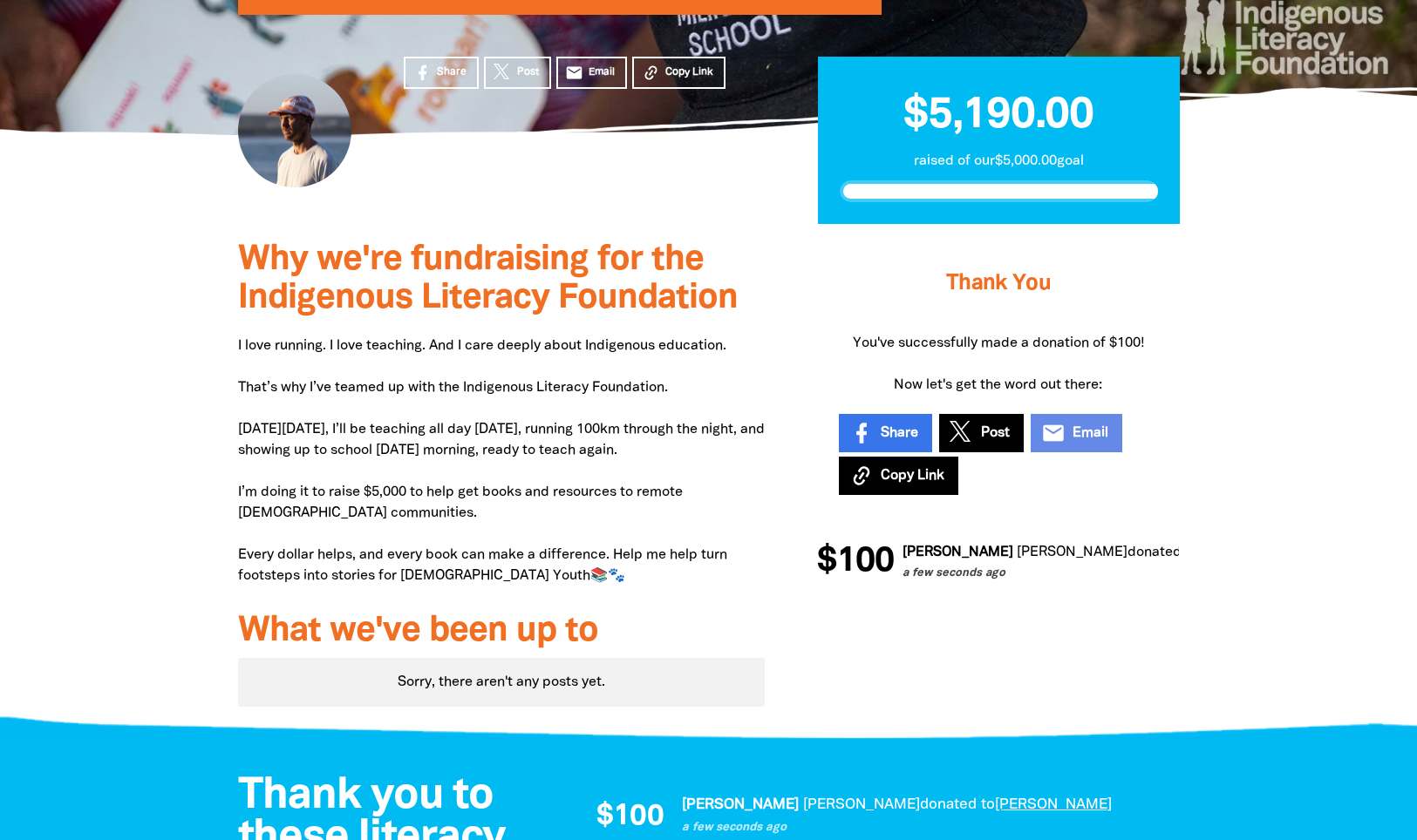
scroll to position [251, 0]
